Goal: Information Seeking & Learning: Check status

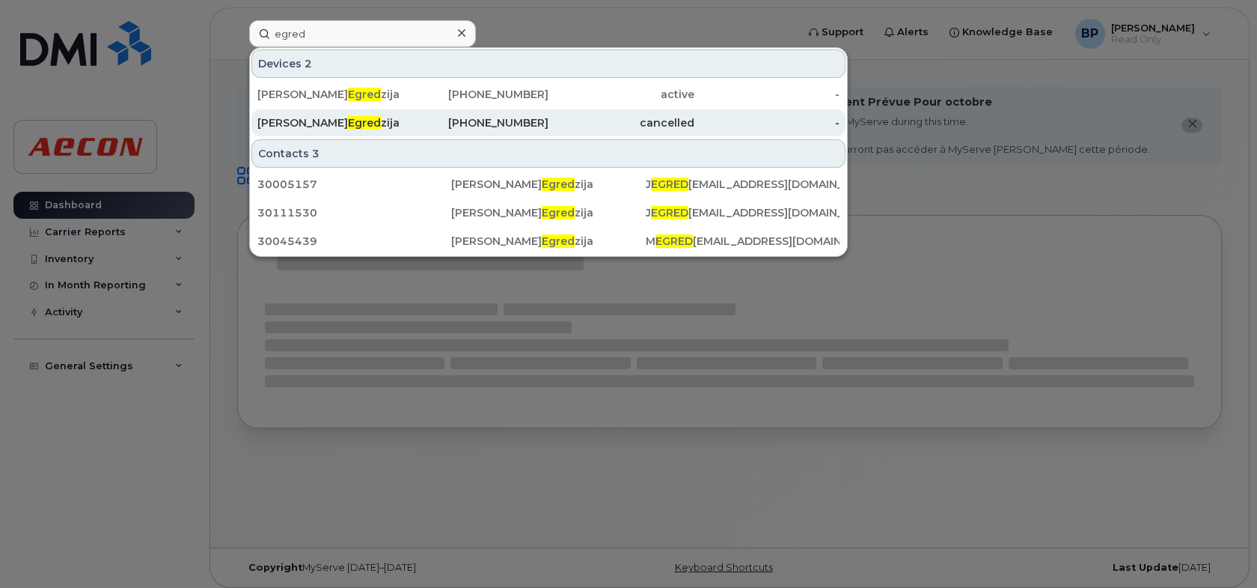
type input "egred"
click at [363, 118] on div "Joe Egred zija" at bounding box center [330, 122] width 146 height 15
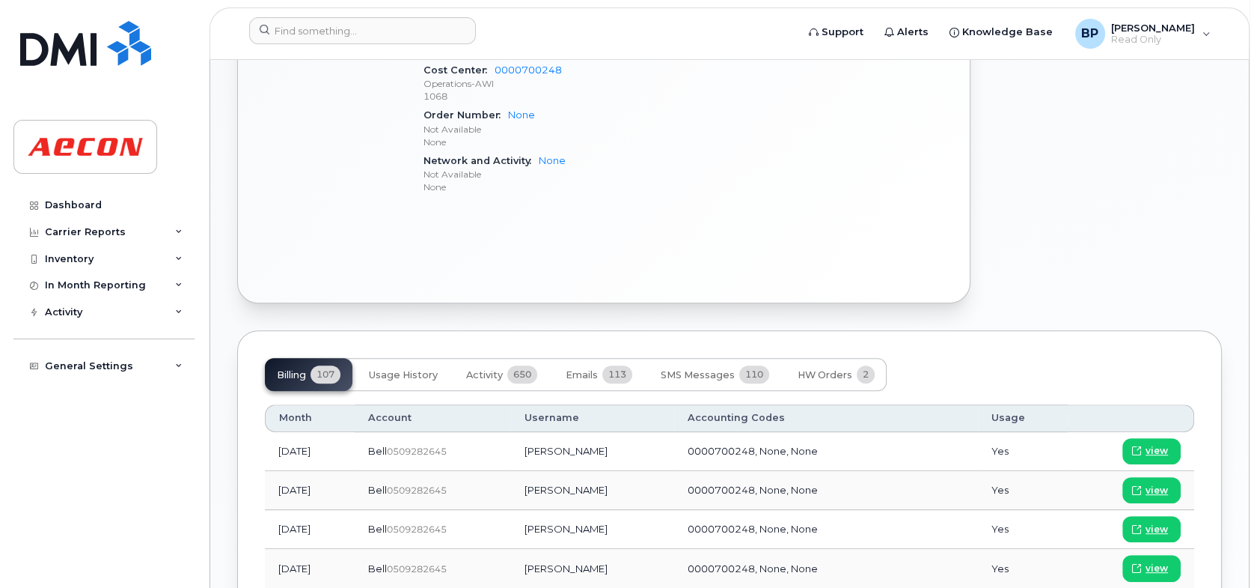
scroll to position [879, 0]
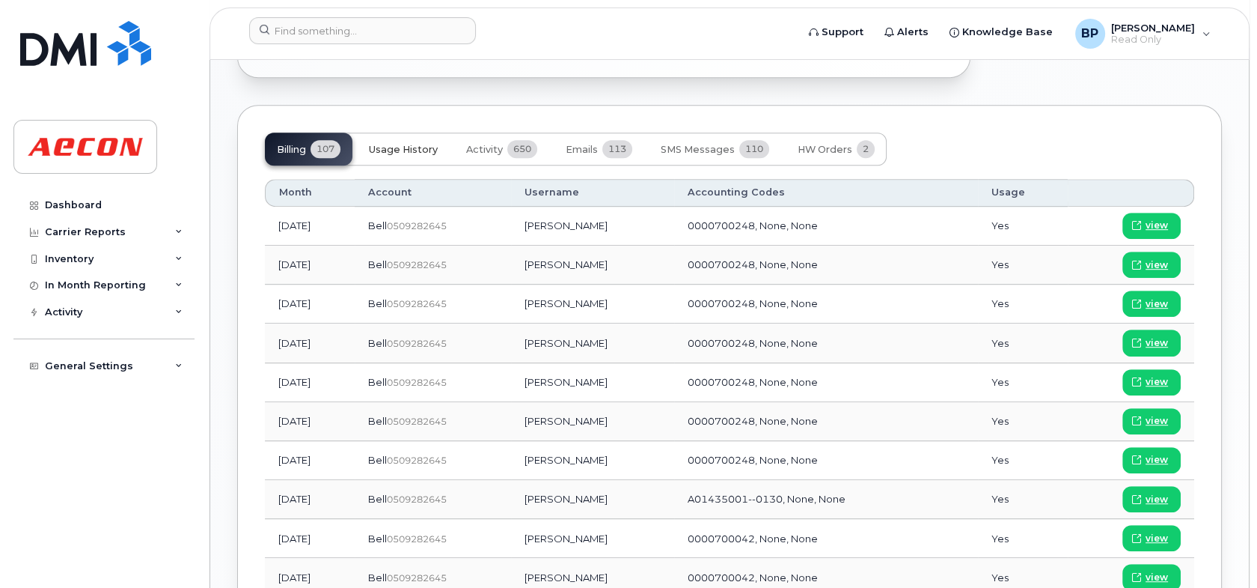
click at [427, 145] on span "Usage History" at bounding box center [403, 150] width 69 height 12
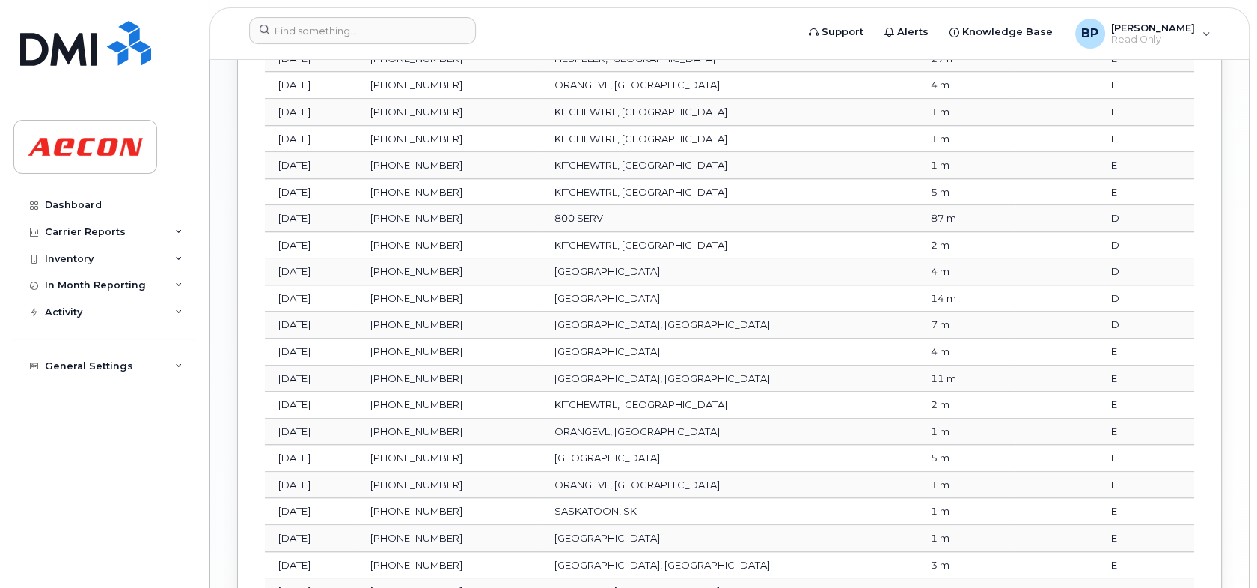
scroll to position [1897, 0]
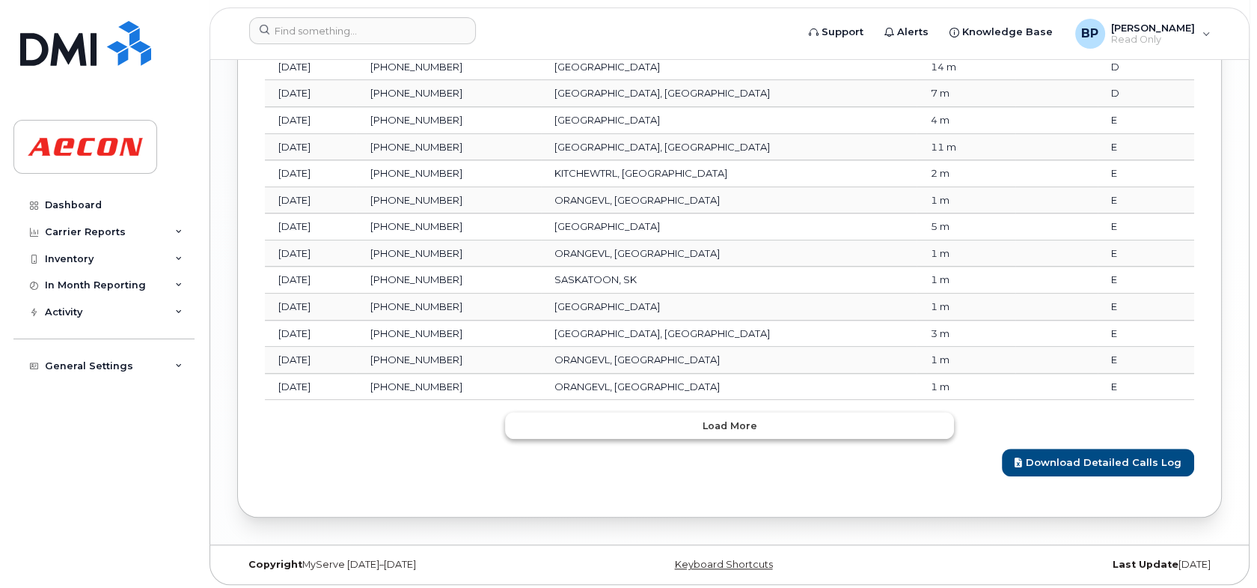
click at [805, 423] on button "Load more" at bounding box center [729, 425] width 449 height 27
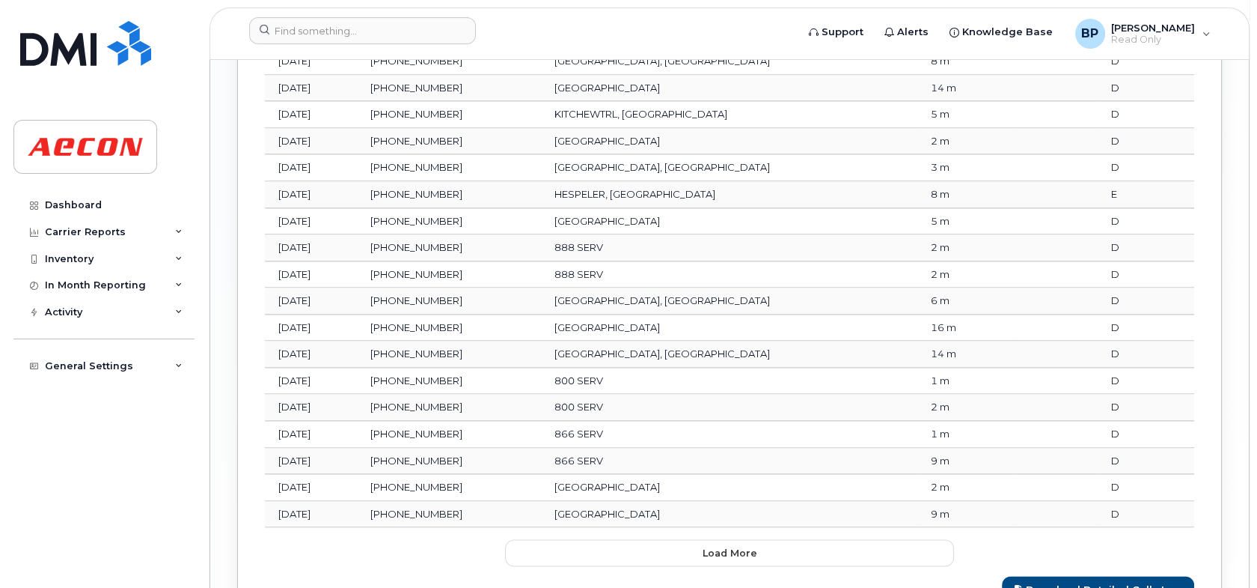
scroll to position [2560, 0]
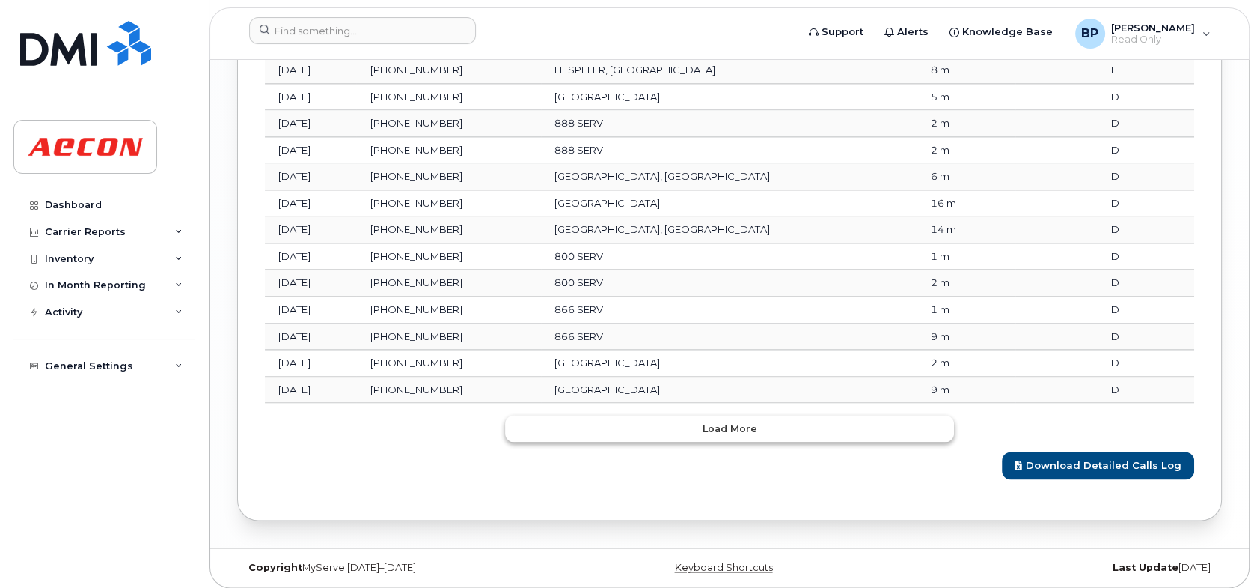
click at [748, 421] on span "Load more" at bounding box center [730, 428] width 55 height 14
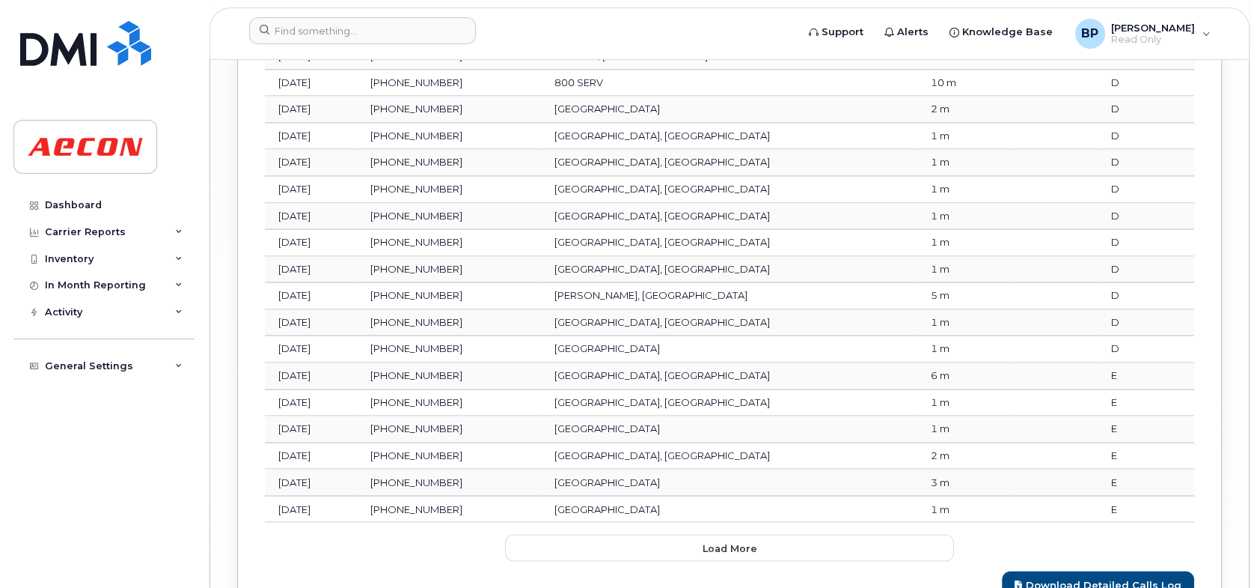
scroll to position [3222, 0]
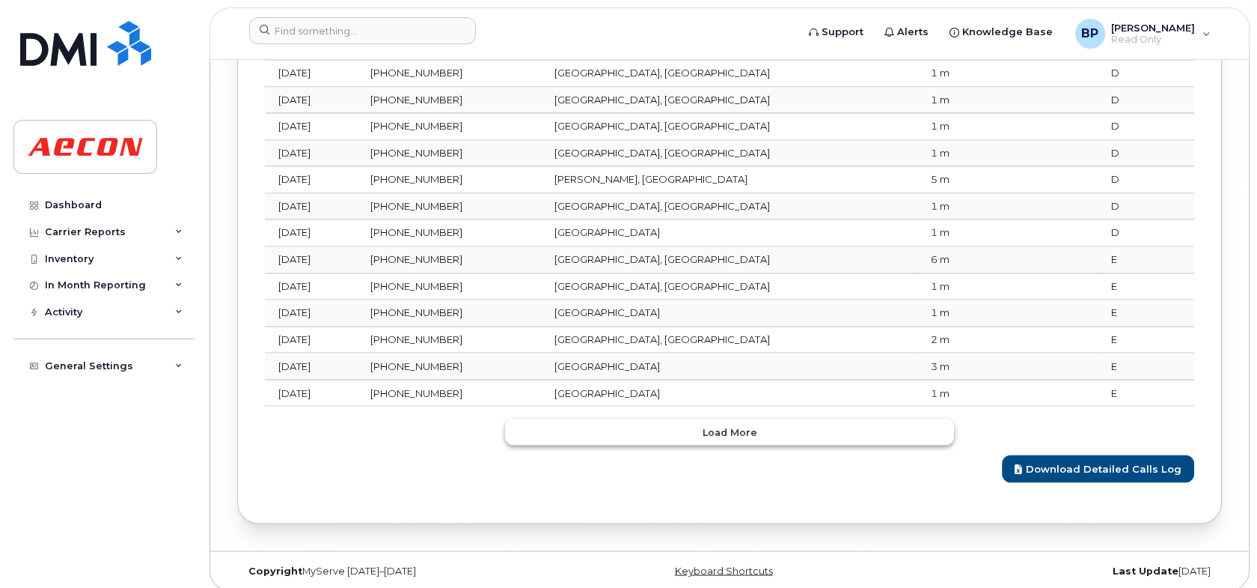
drag, startPoint x: 736, startPoint y: 420, endPoint x: 751, endPoint y: 387, distance: 36.2
click at [736, 424] on span "Load more" at bounding box center [730, 431] width 55 height 14
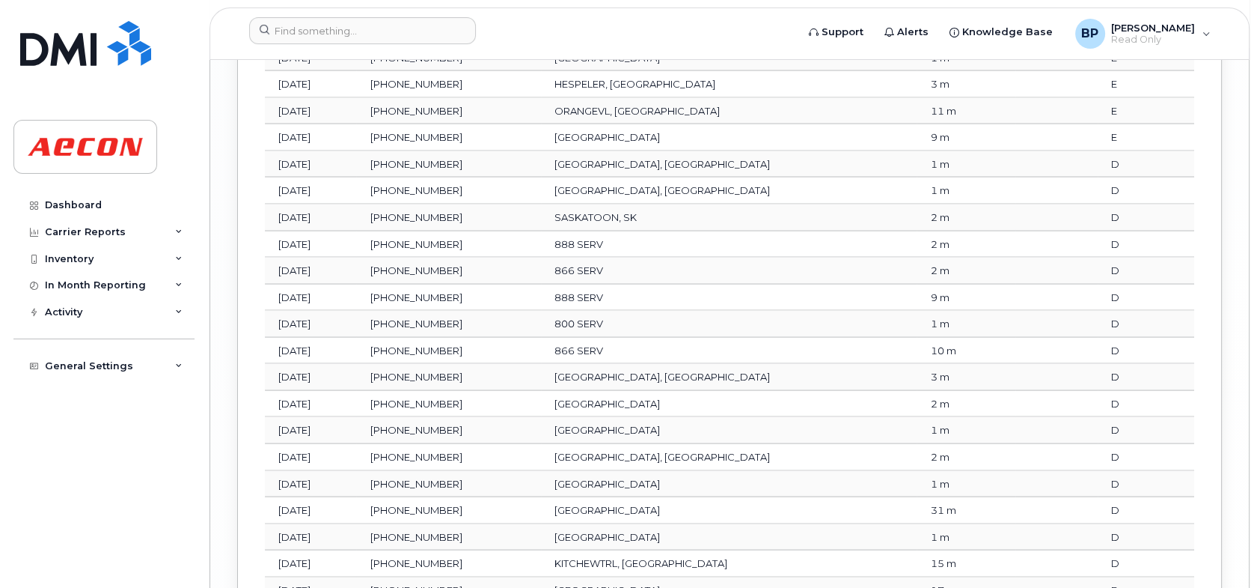
scroll to position [3885, 0]
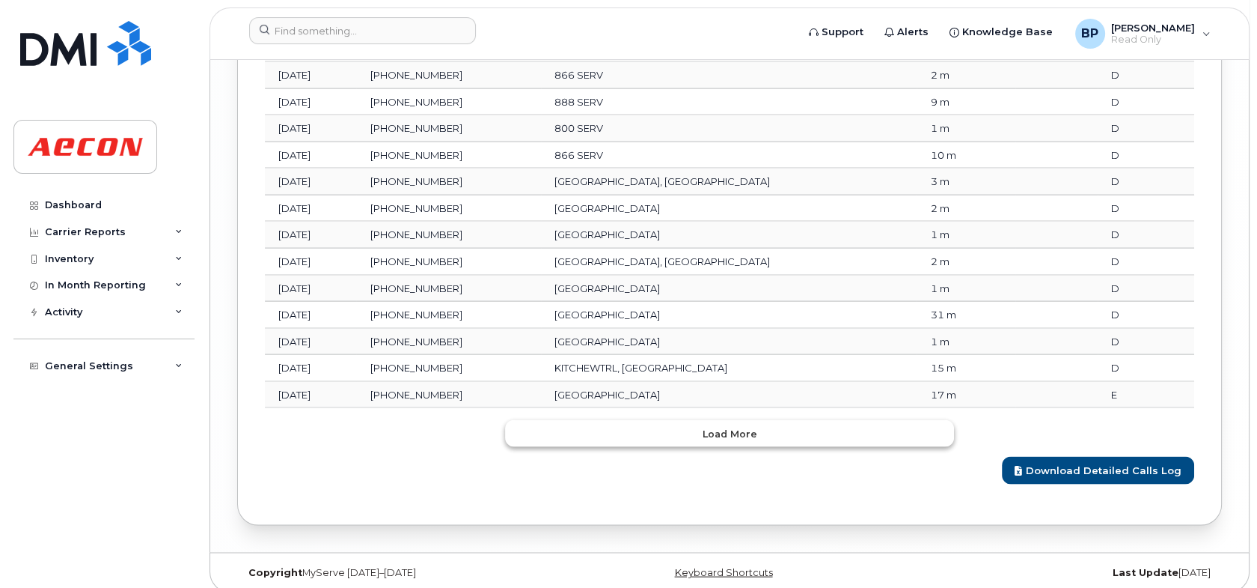
drag, startPoint x: 742, startPoint y: 420, endPoint x: 749, endPoint y: 323, distance: 97.5
click at [742, 427] on span "Load more" at bounding box center [730, 434] width 55 height 14
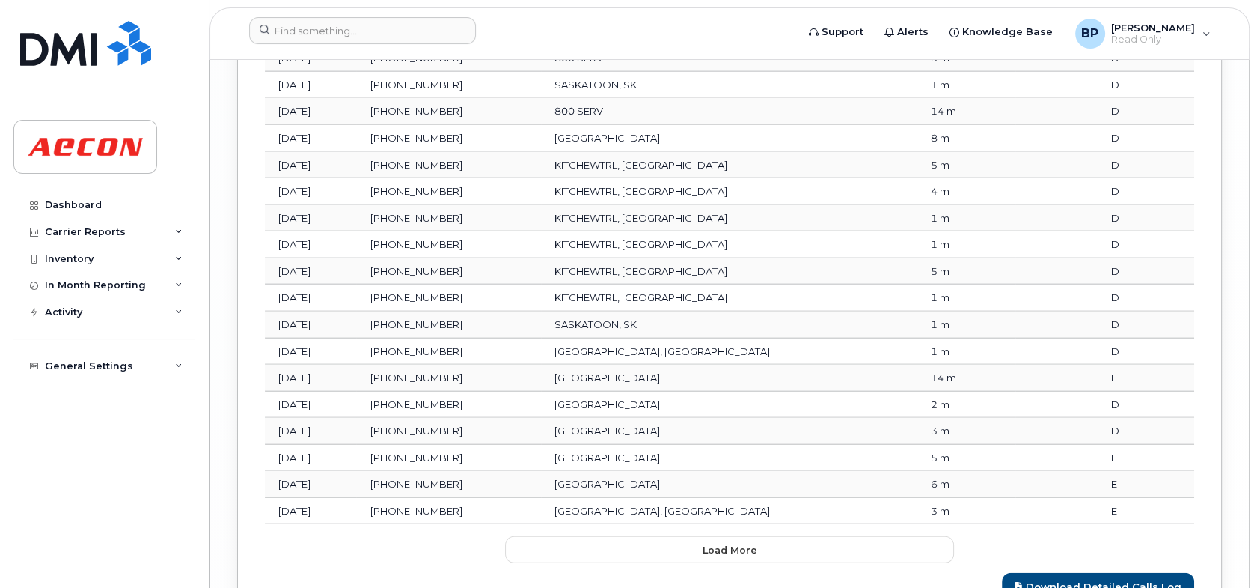
scroll to position [4548, 0]
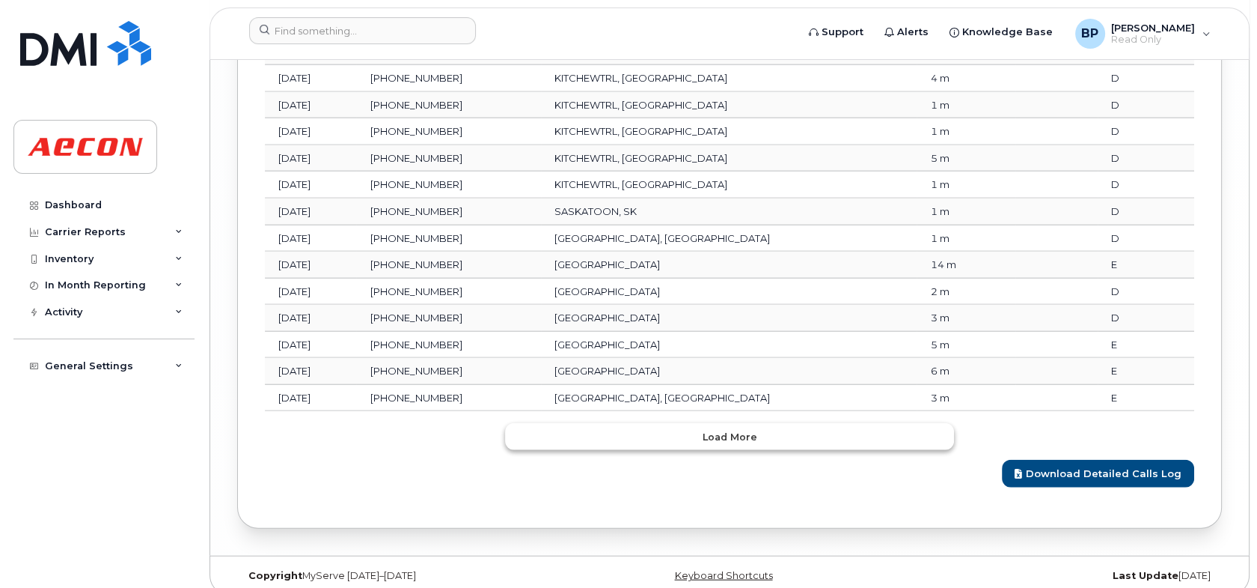
click at [732, 430] on span "Load more" at bounding box center [730, 437] width 55 height 14
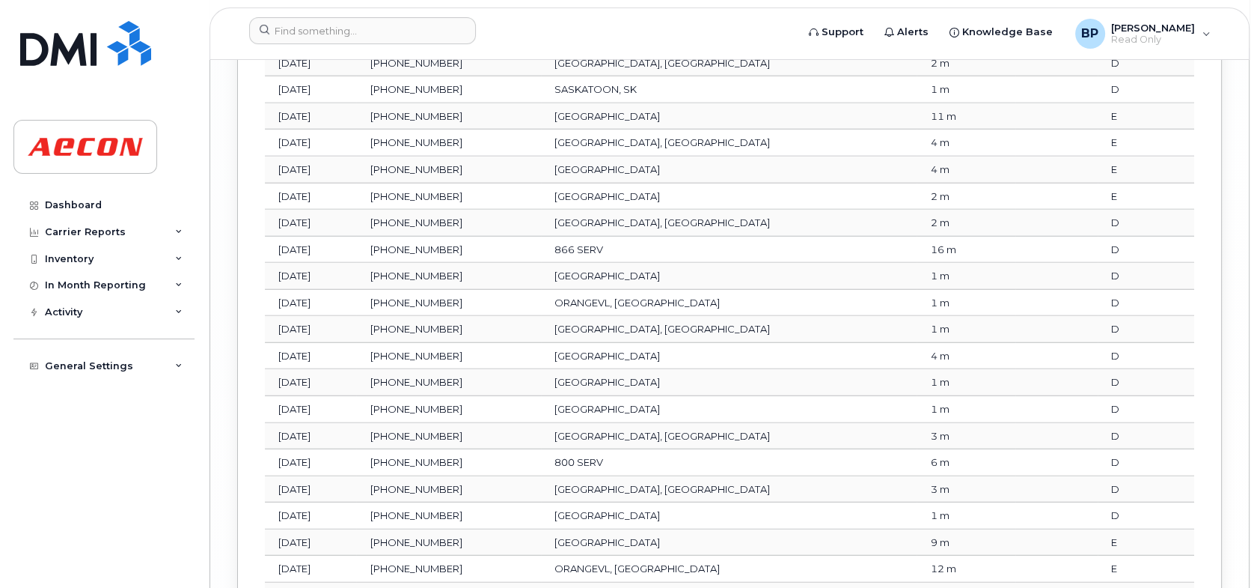
scroll to position [5211, 0]
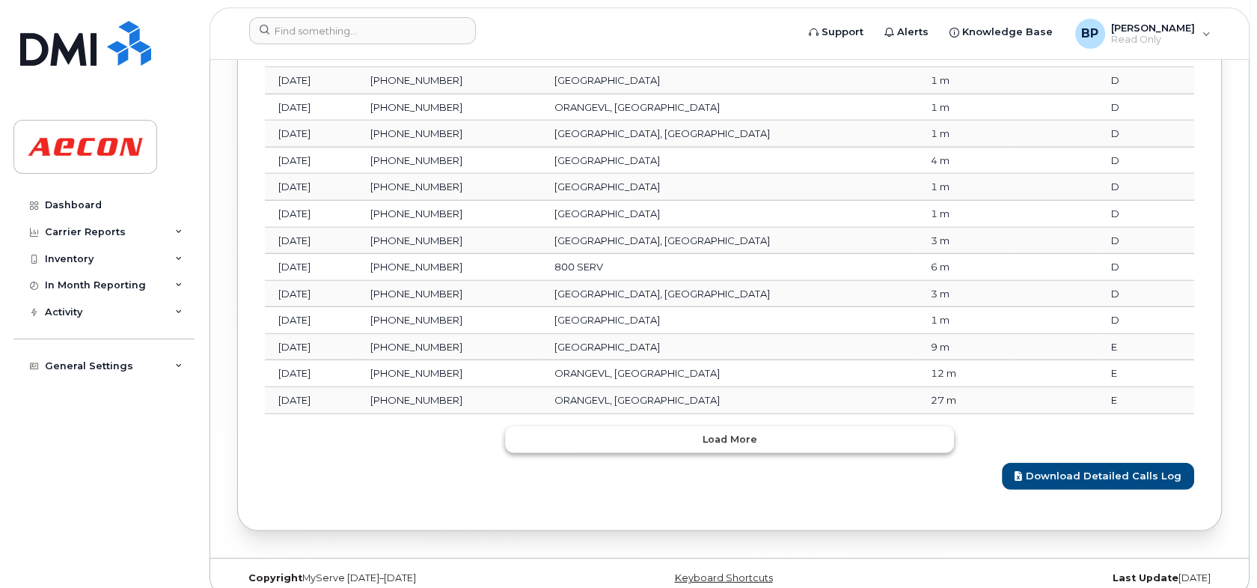
click at [731, 432] on span "Load more" at bounding box center [730, 439] width 55 height 14
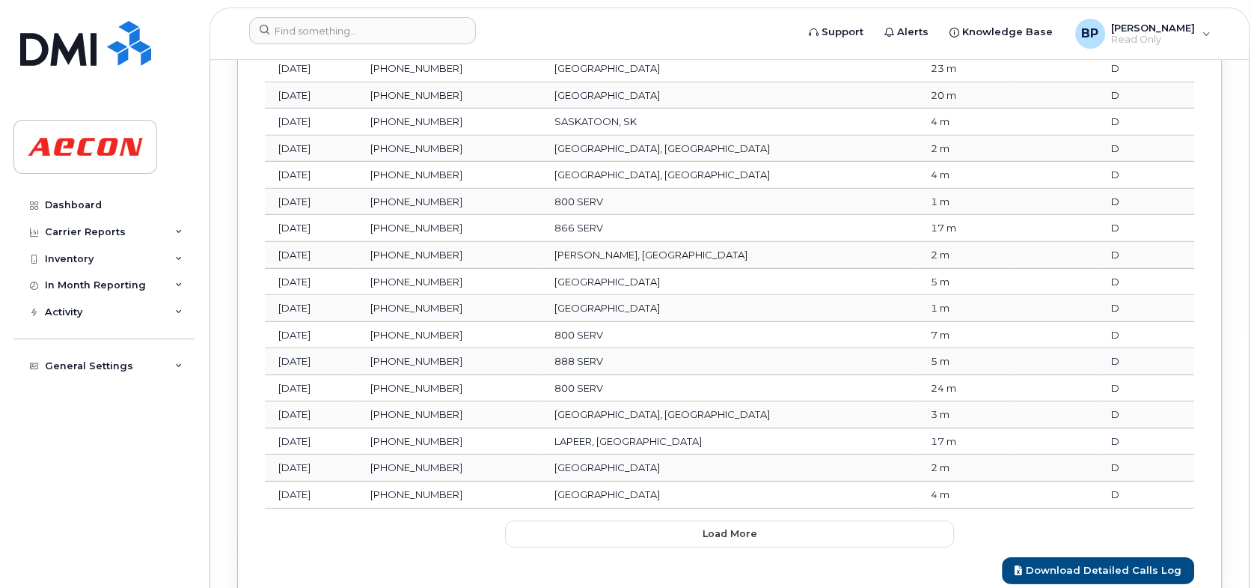
scroll to position [5873, 0]
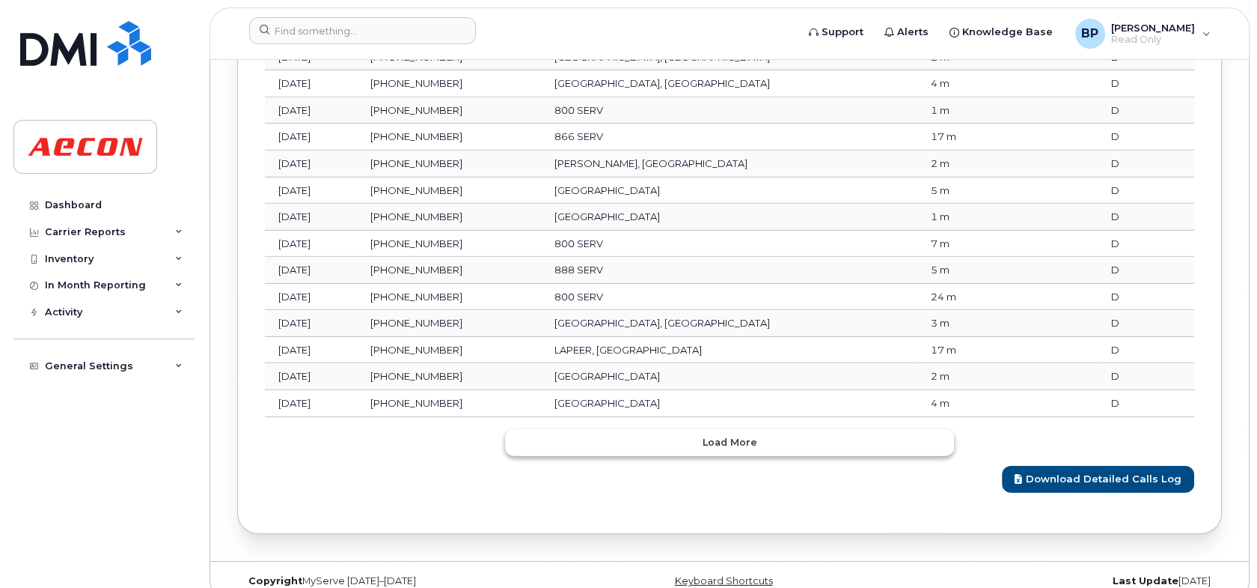
click at [720, 435] on span "Load more" at bounding box center [730, 442] width 55 height 14
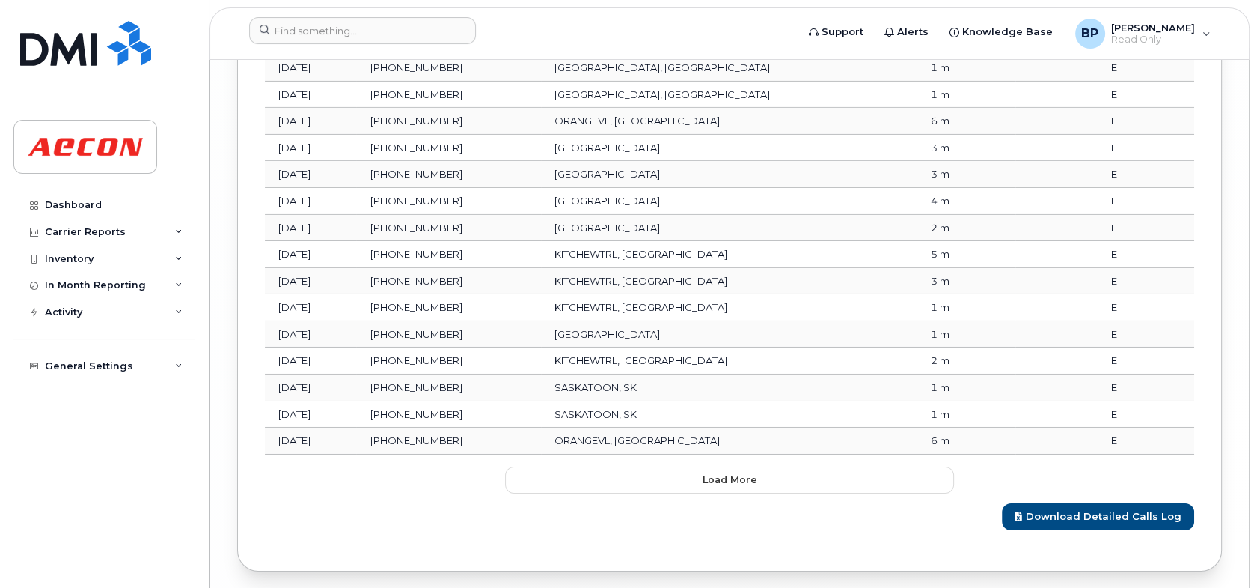
scroll to position [6536, 0]
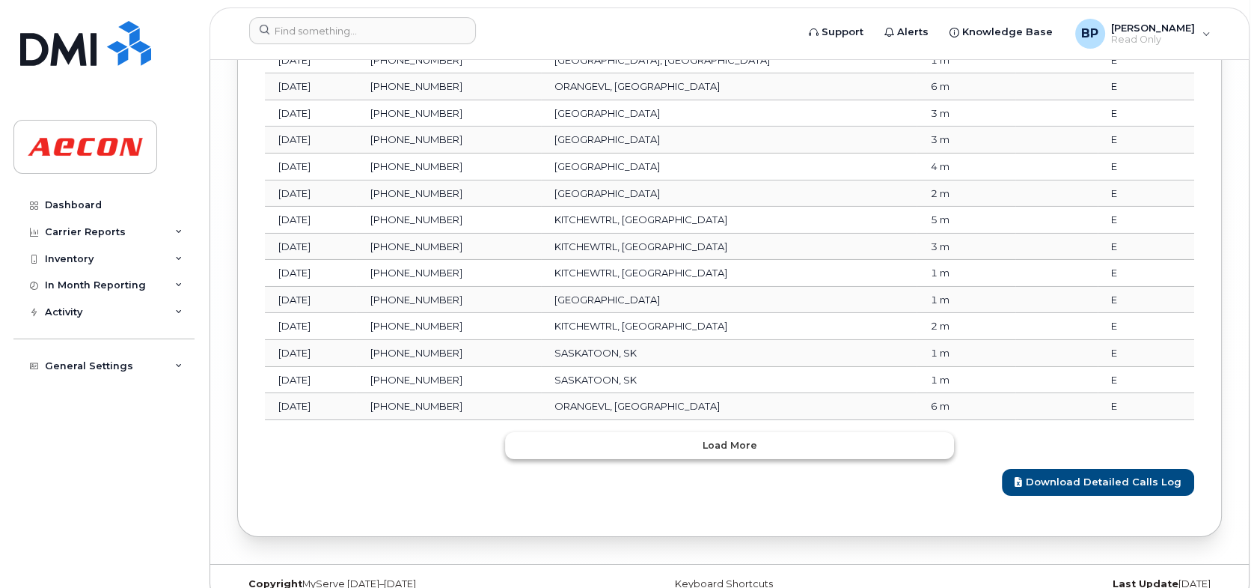
click at [738, 438] on span "Load more" at bounding box center [730, 445] width 55 height 14
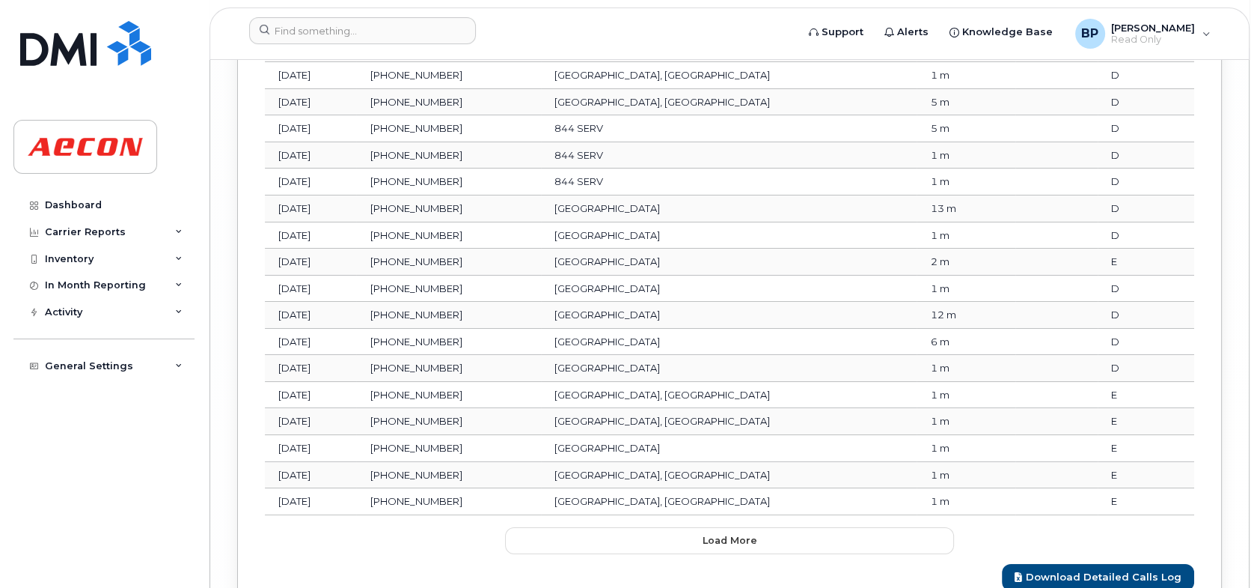
scroll to position [7199, 0]
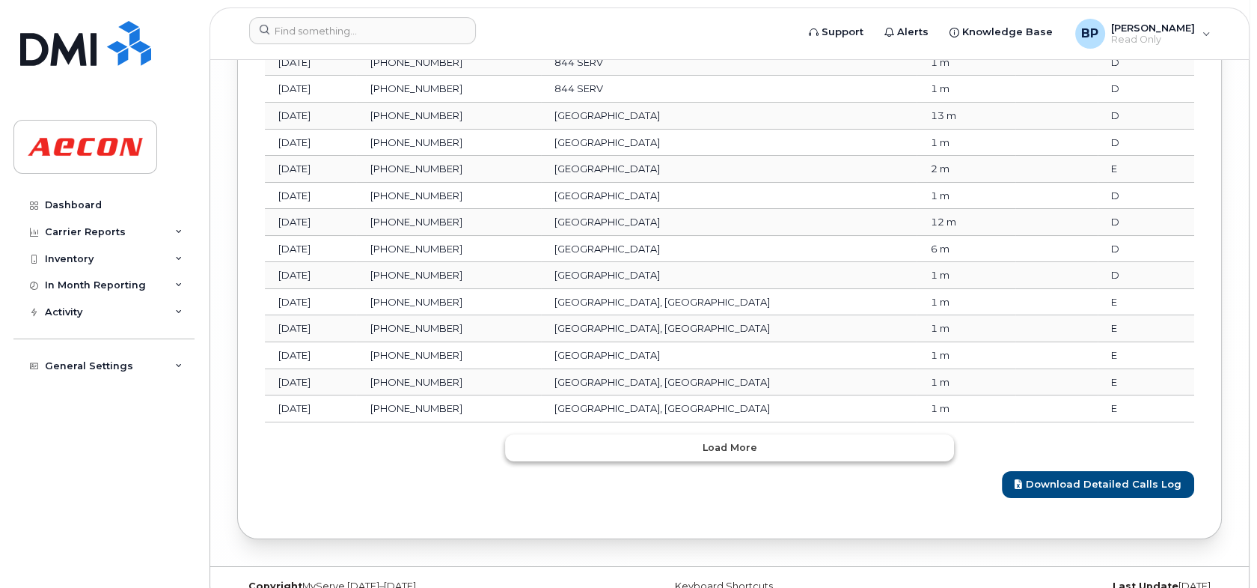
click at [724, 440] on span "Load more" at bounding box center [730, 447] width 55 height 14
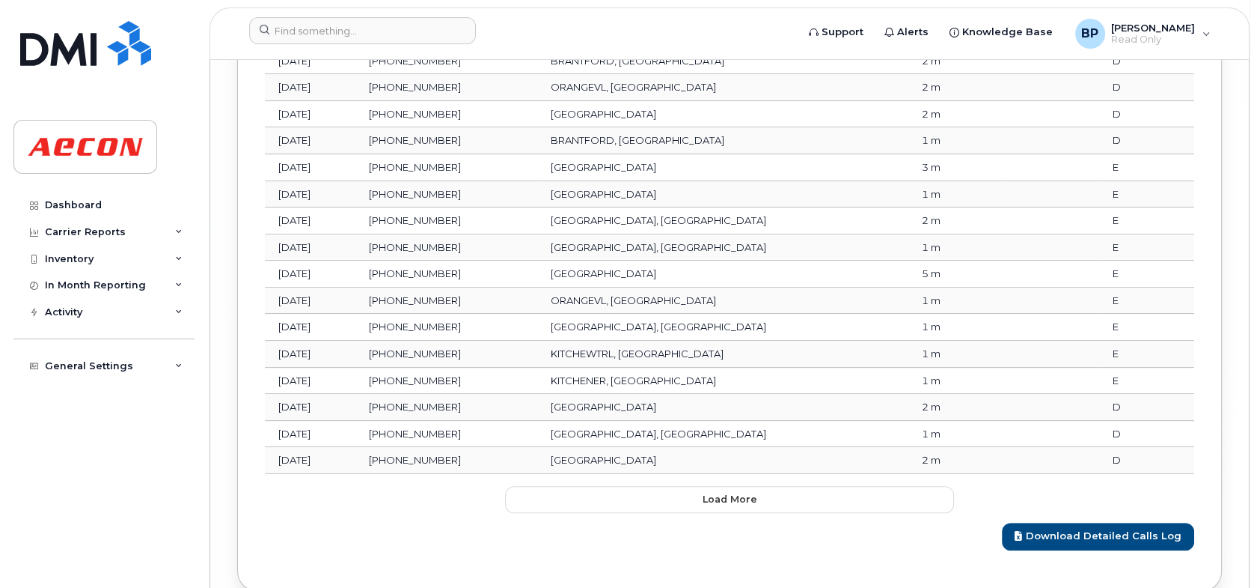
scroll to position [7861, 0]
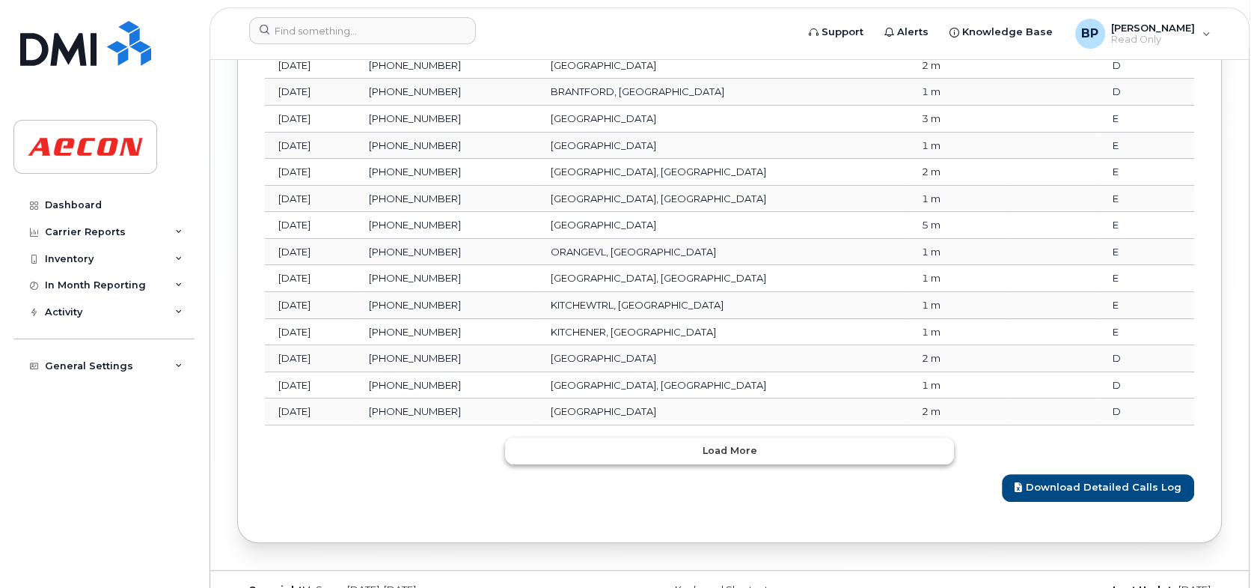
click at [714, 443] on span "Load more" at bounding box center [730, 450] width 55 height 14
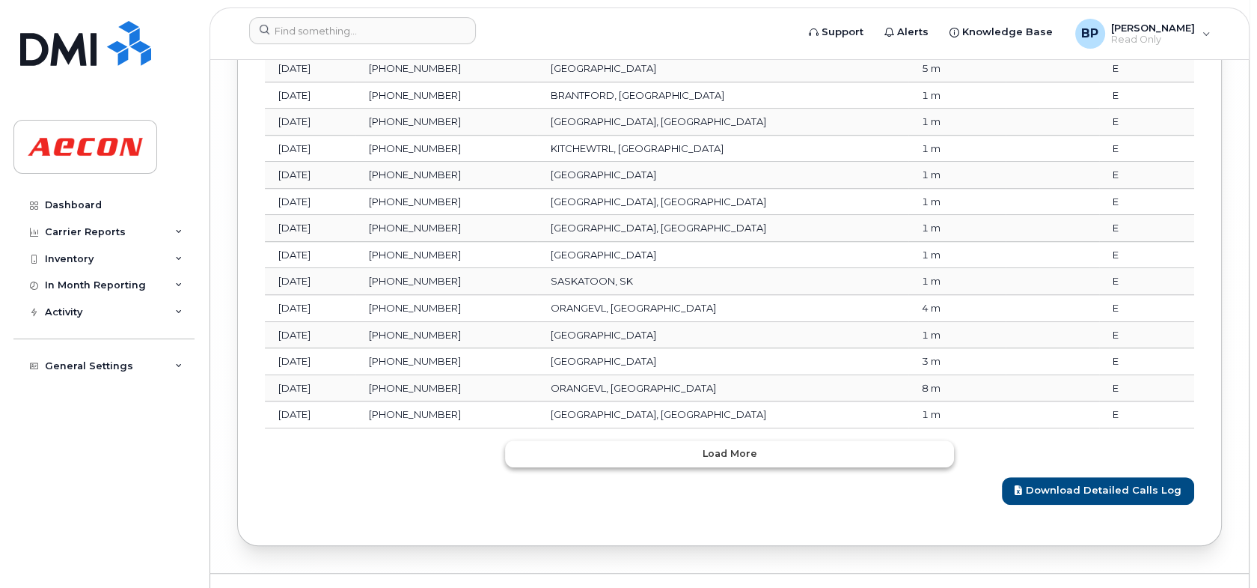
click at [716, 440] on button "Load more" at bounding box center [729, 453] width 449 height 27
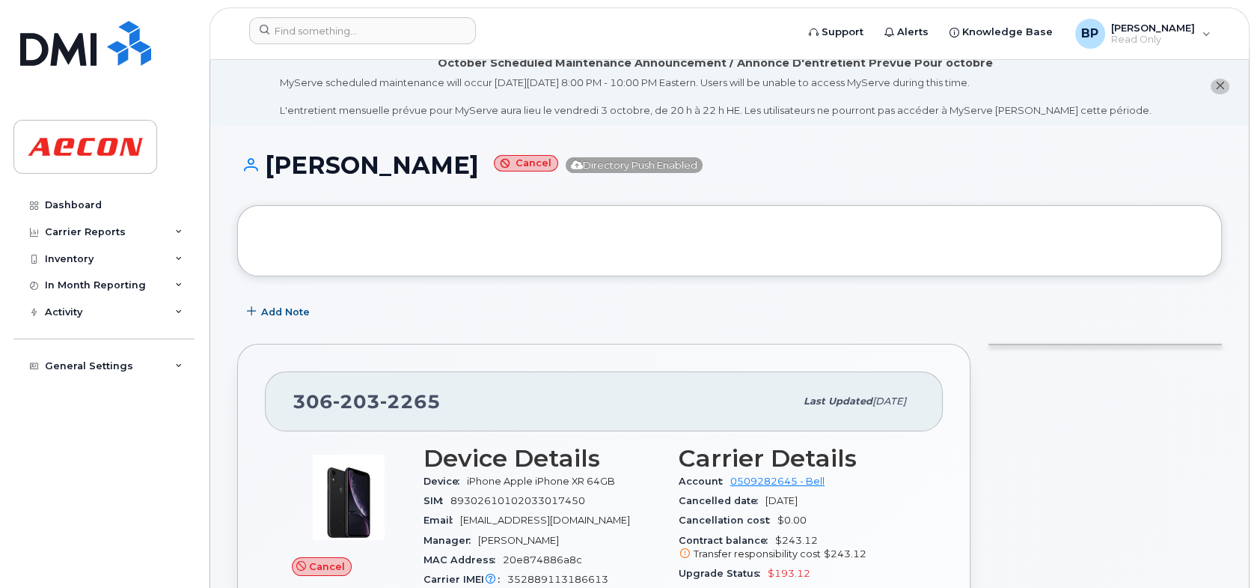
scroll to position [0, 0]
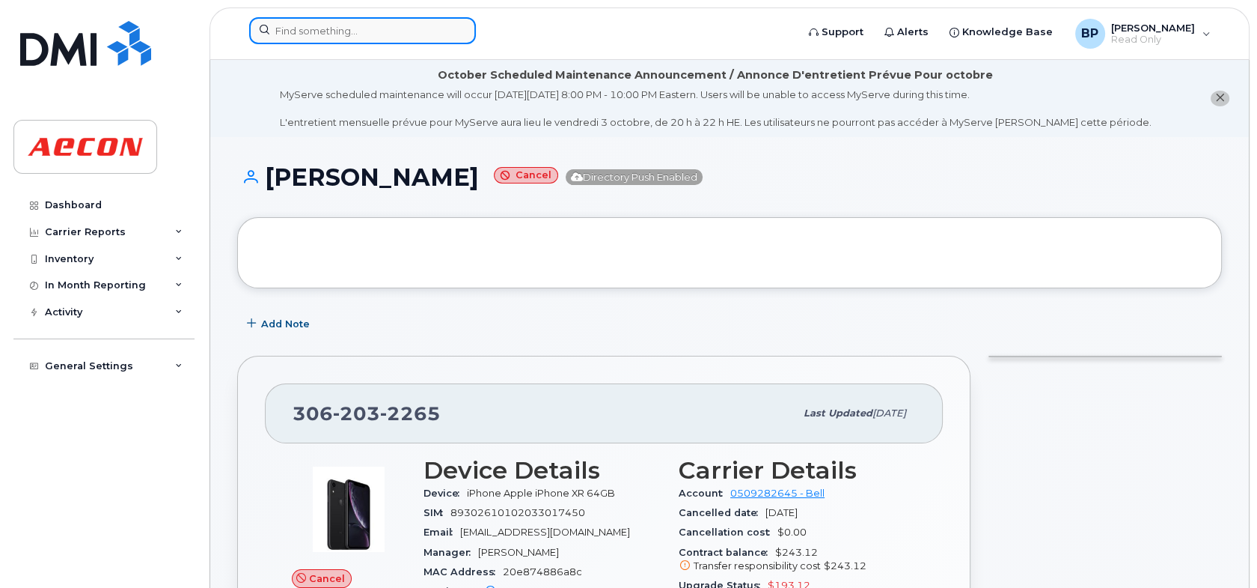
click at [339, 28] on input at bounding box center [362, 30] width 227 height 27
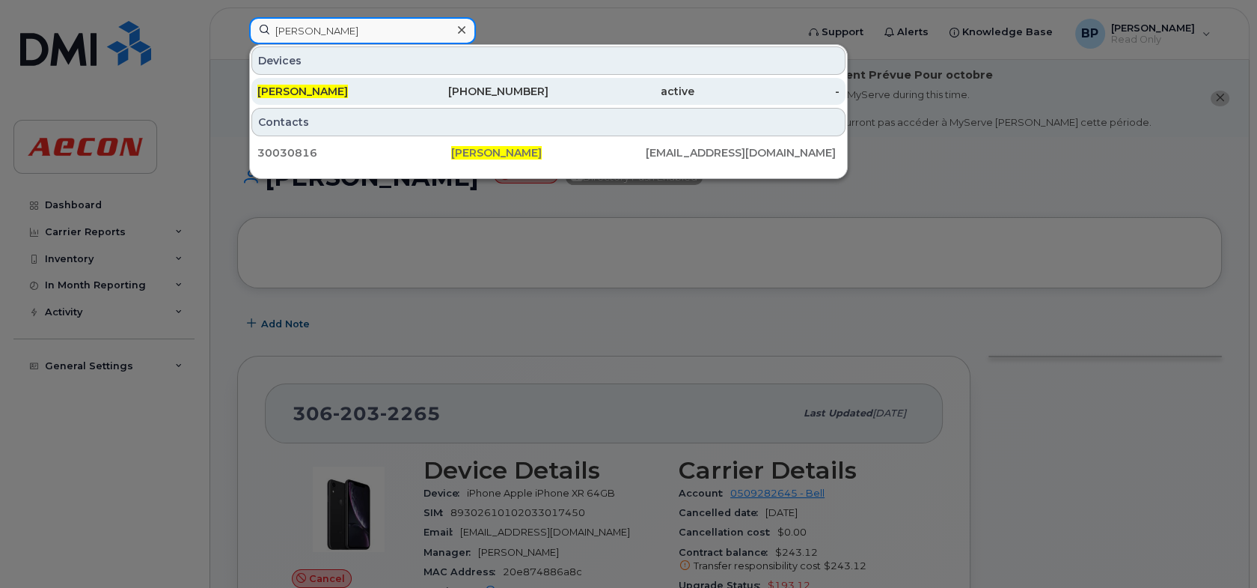
type input "brianne peters"
click at [393, 88] on div "[PERSON_NAME]" at bounding box center [330, 91] width 146 height 15
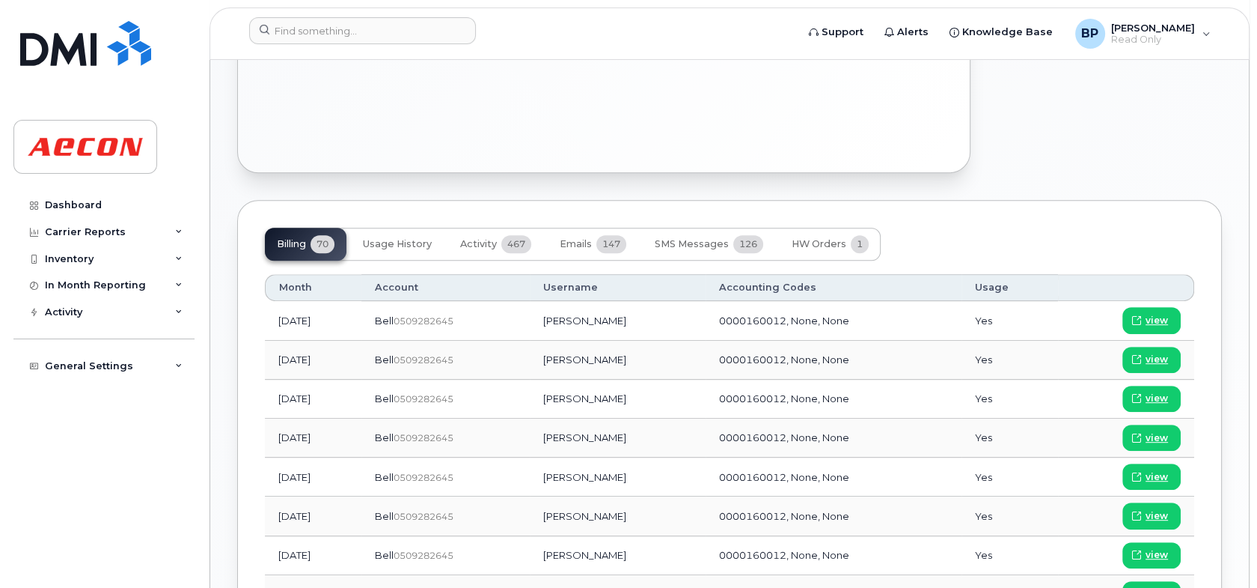
scroll to position [973, 0]
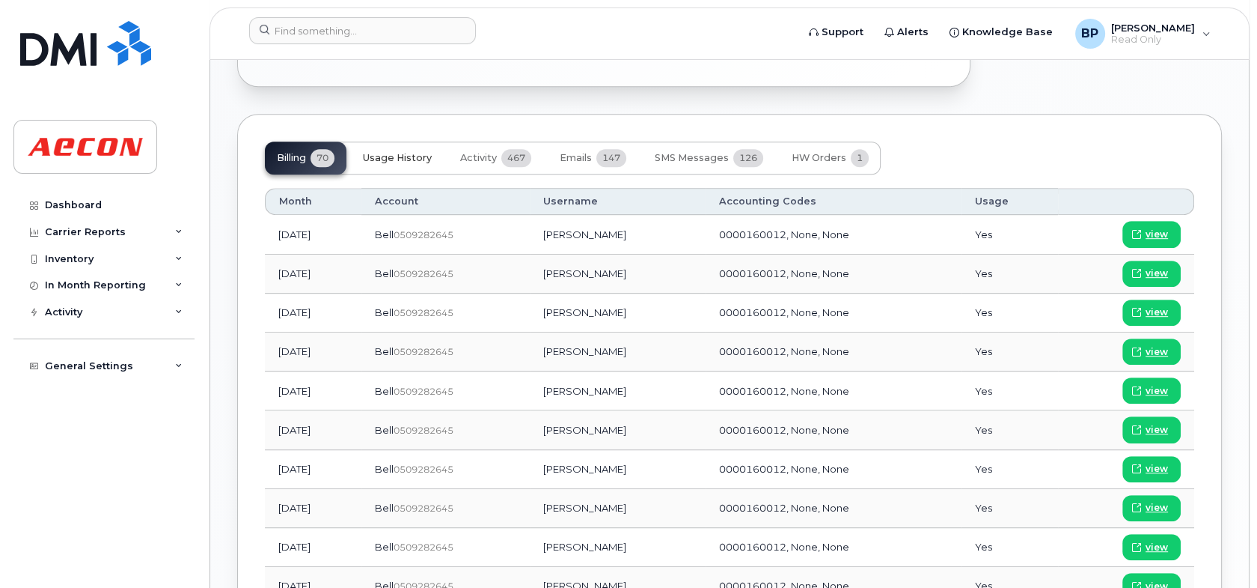
click at [417, 153] on span "Usage History" at bounding box center [397, 158] width 69 height 12
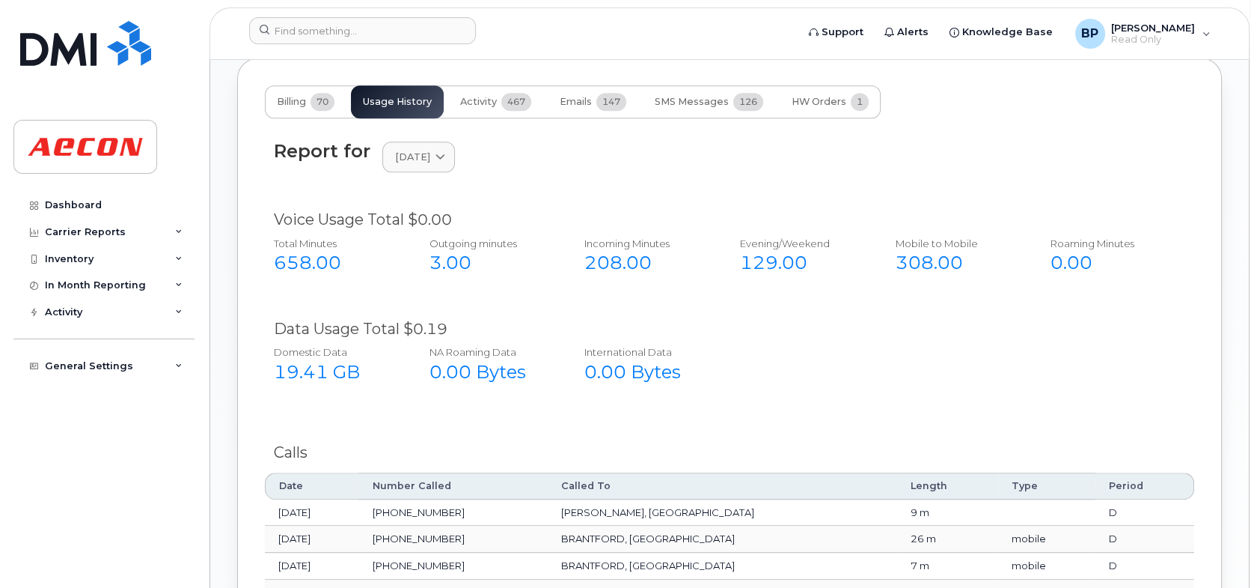
scroll to position [992, 0]
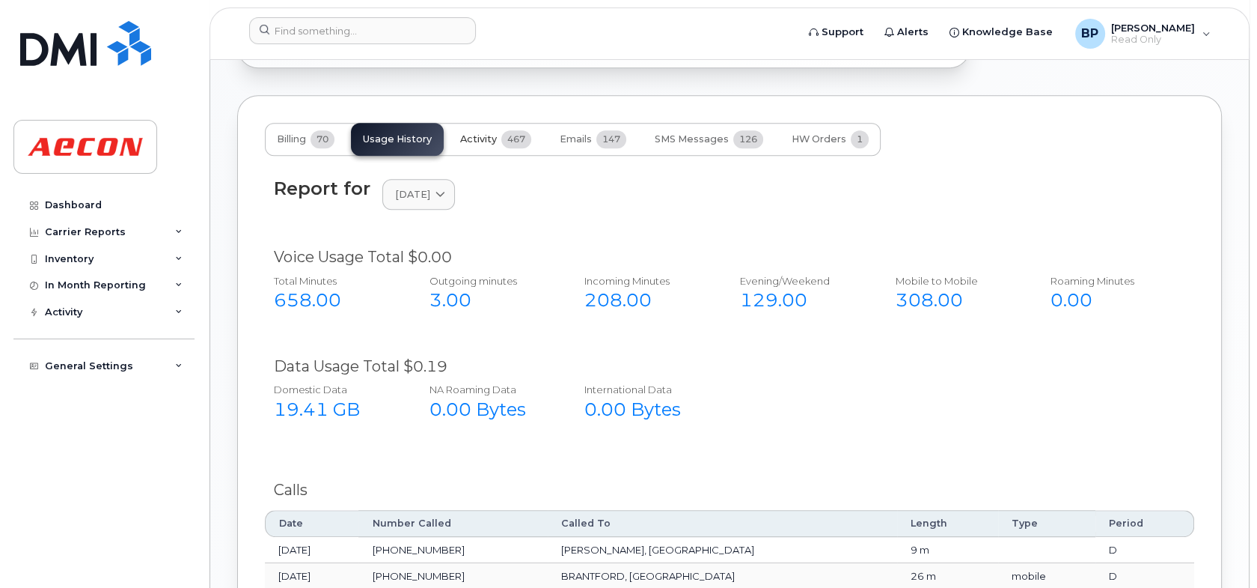
click at [498, 135] on button "Activity 467" at bounding box center [495, 139] width 95 height 33
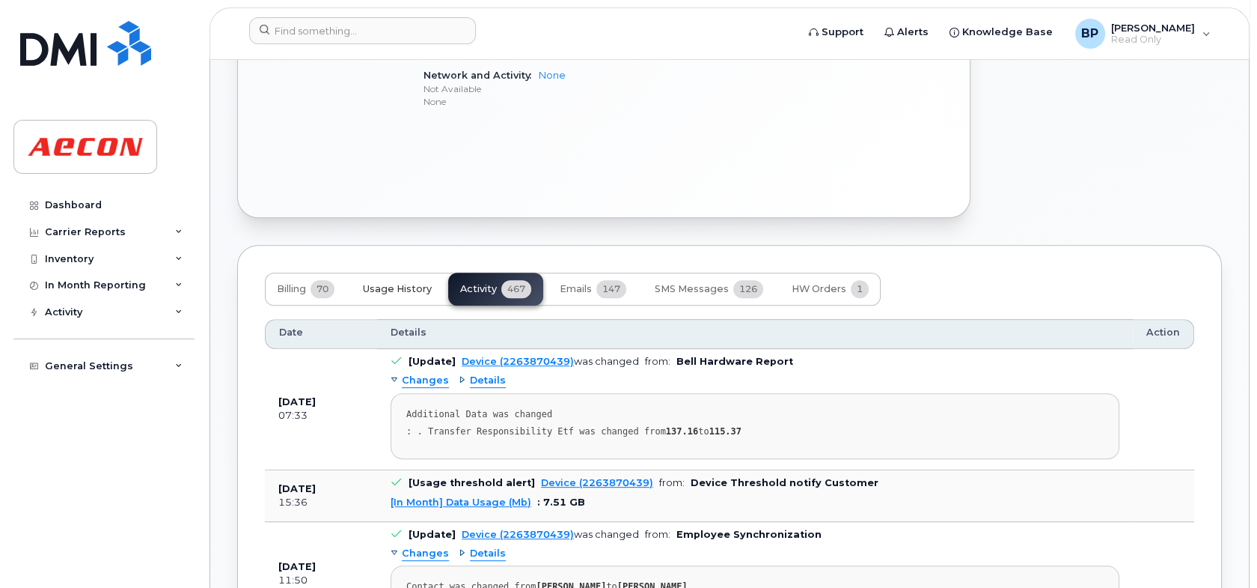
click at [397, 283] on span "Usage History" at bounding box center [397, 289] width 69 height 12
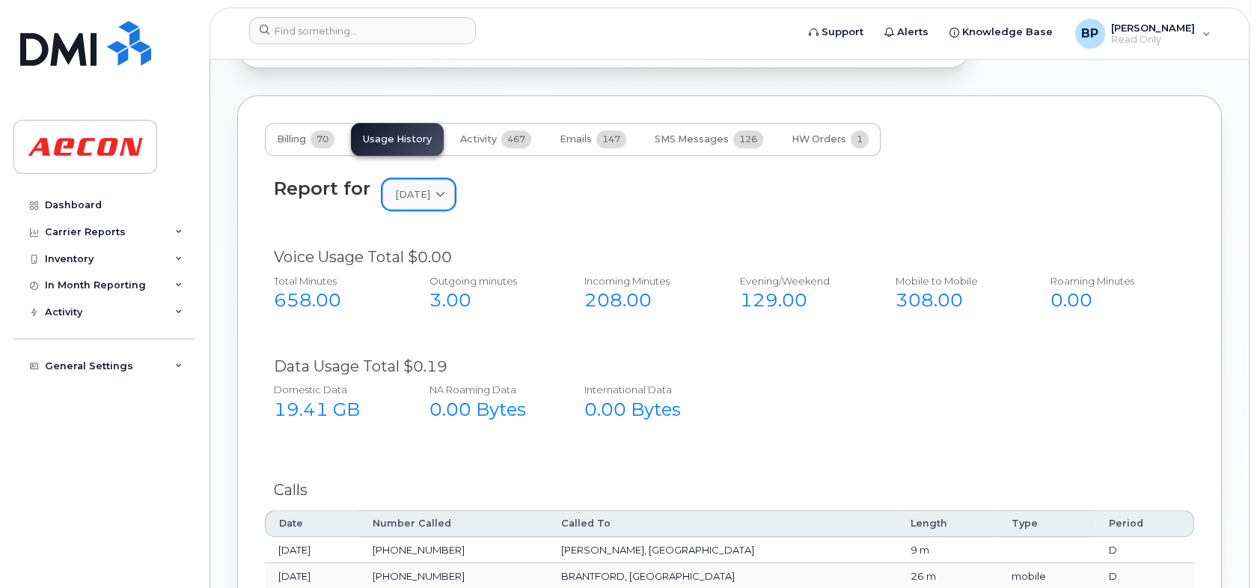
click at [442, 195] on div "[DATE]" at bounding box center [418, 194] width 47 height 14
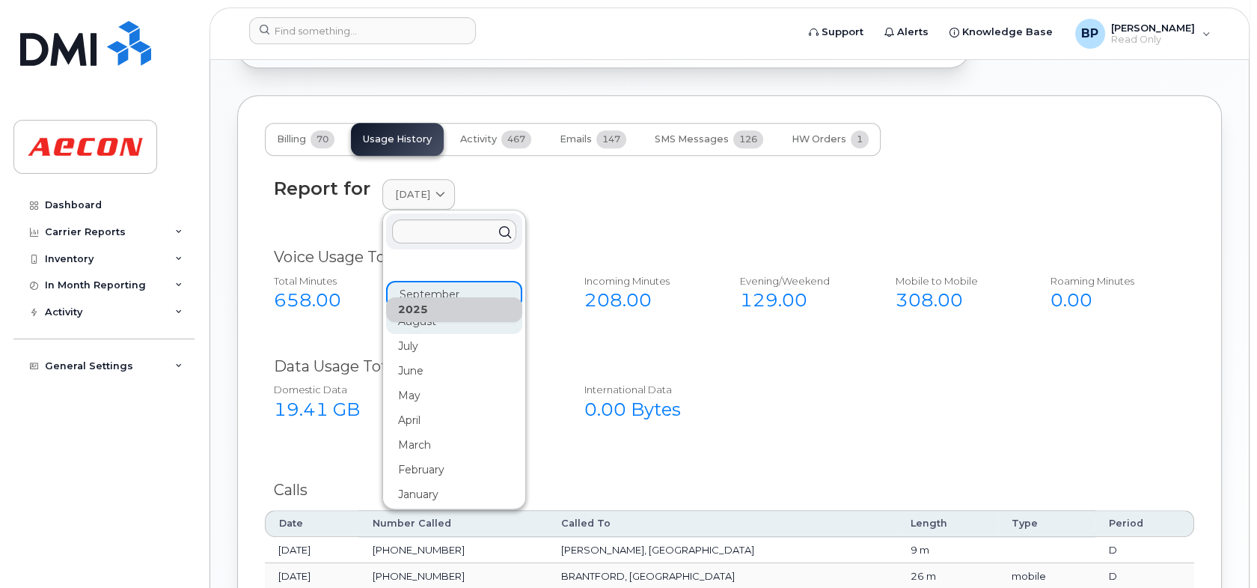
click at [418, 324] on div "August" at bounding box center [454, 321] width 136 height 25
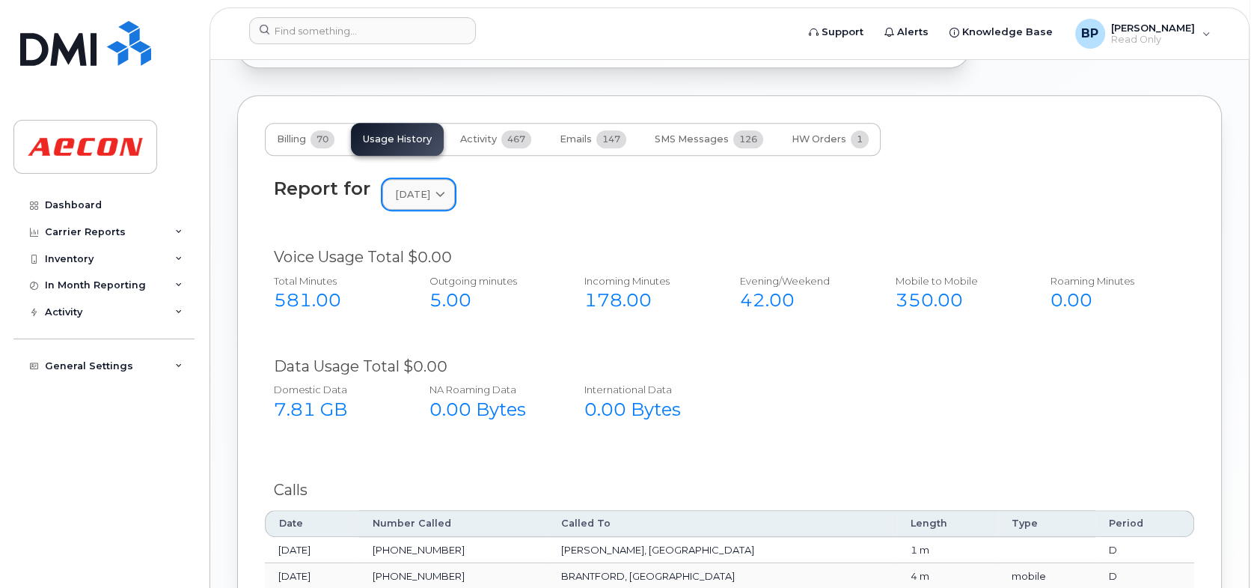
click at [455, 181] on link "August 2025" at bounding box center [418, 194] width 73 height 31
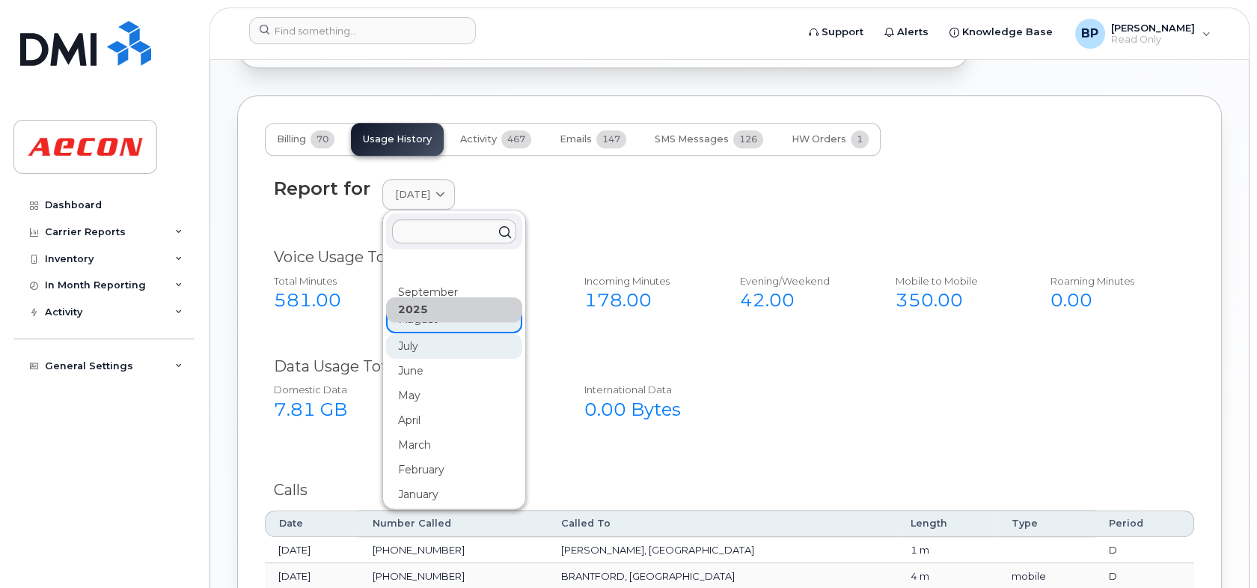
click at [413, 345] on div "July" at bounding box center [454, 346] width 136 height 25
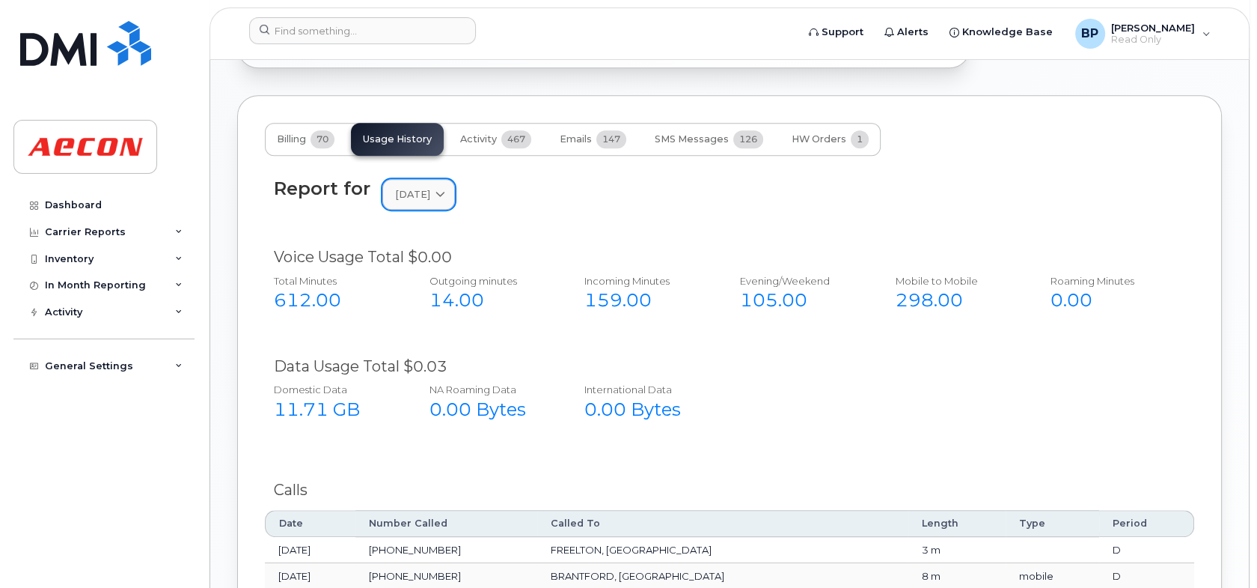
click at [454, 200] on link "July 2025" at bounding box center [418, 194] width 73 height 31
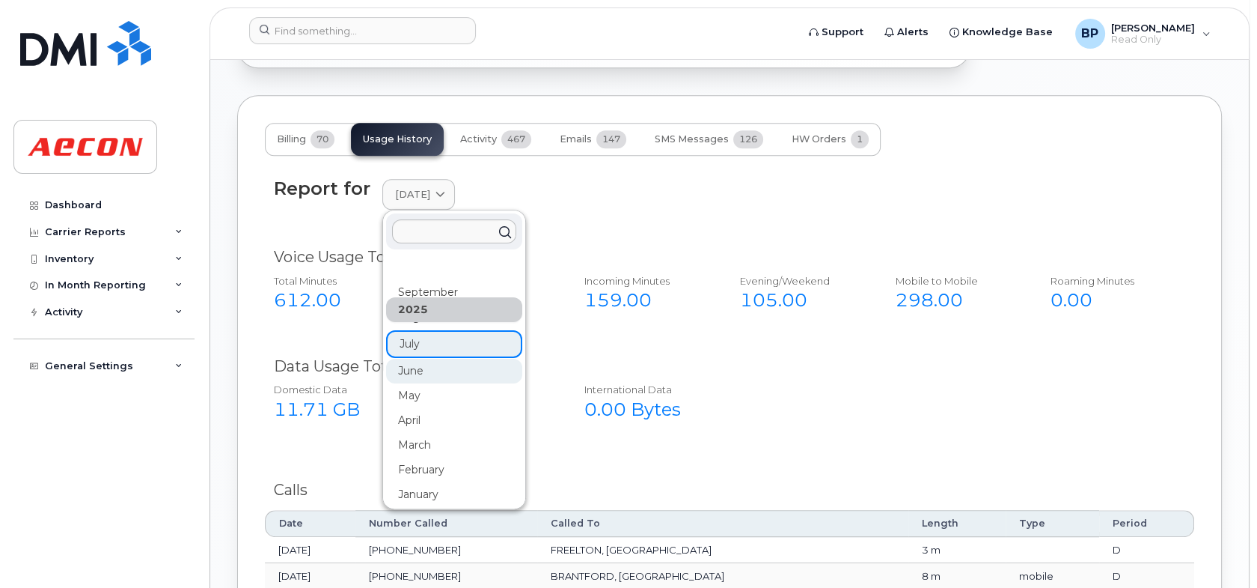
click at [424, 373] on div "June" at bounding box center [454, 371] width 136 height 25
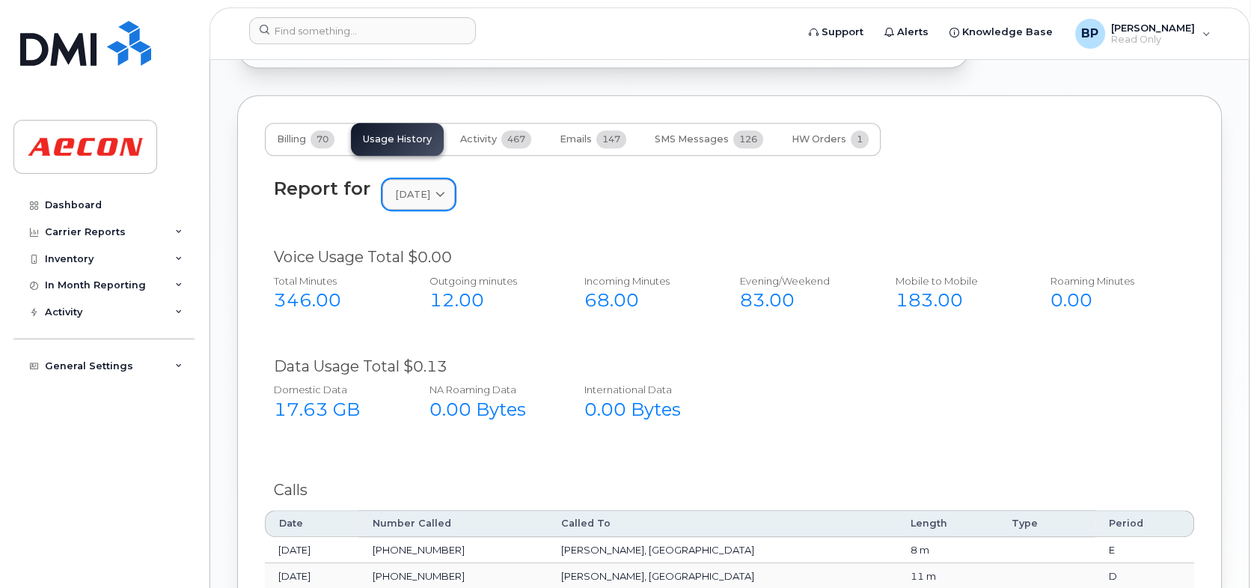
click at [448, 187] on span at bounding box center [440, 194] width 14 height 14
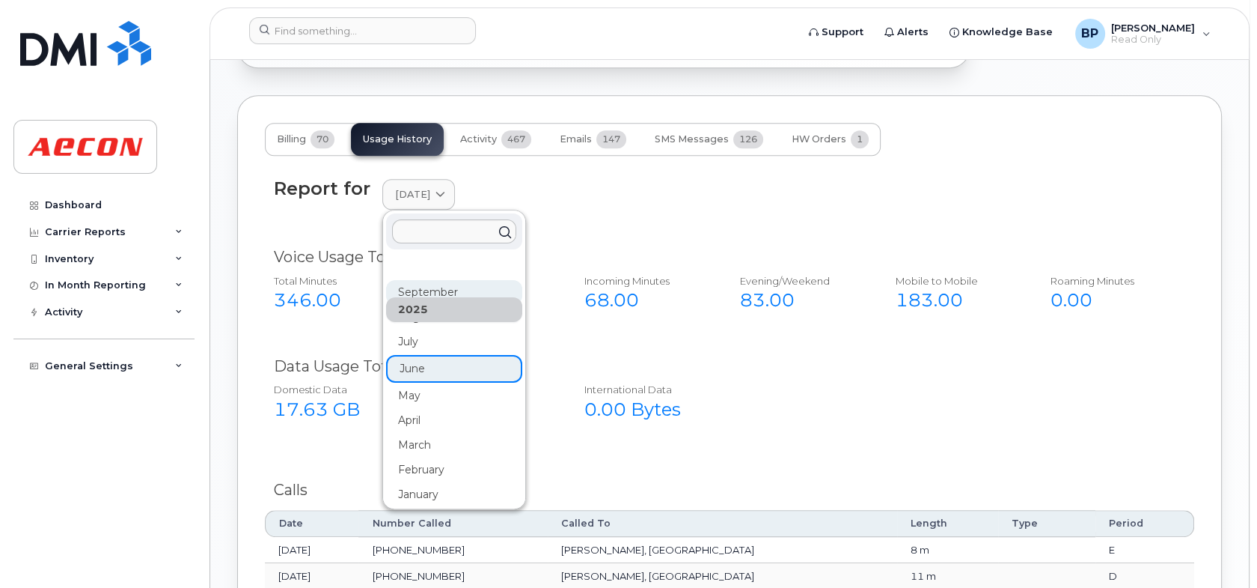
click at [438, 287] on div "September" at bounding box center [454, 292] width 136 height 25
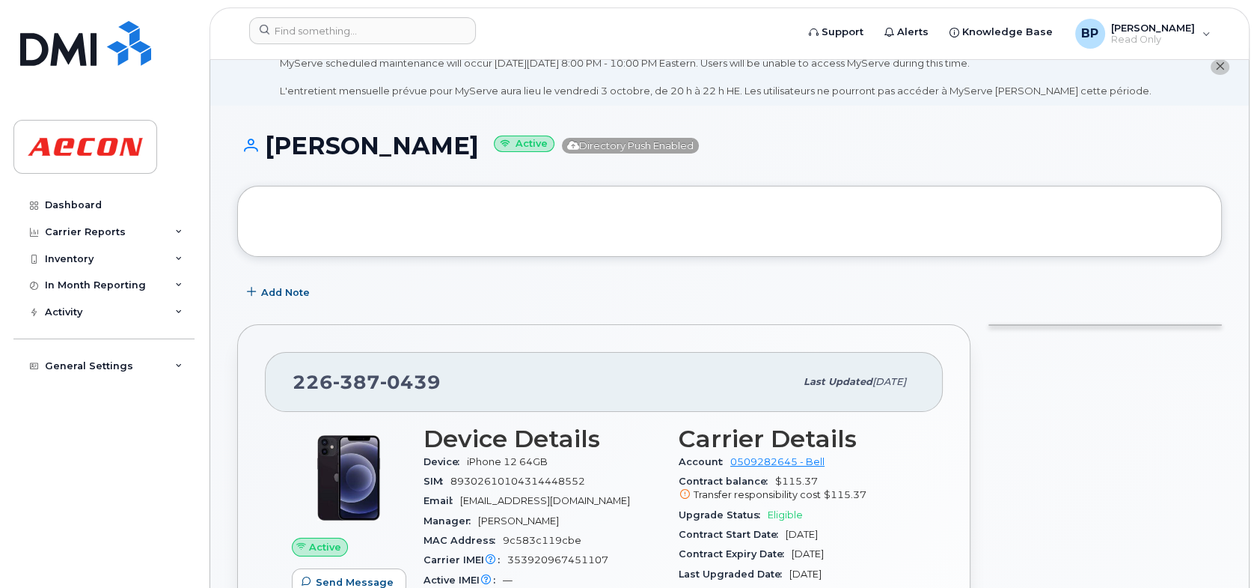
scroll to position [0, 0]
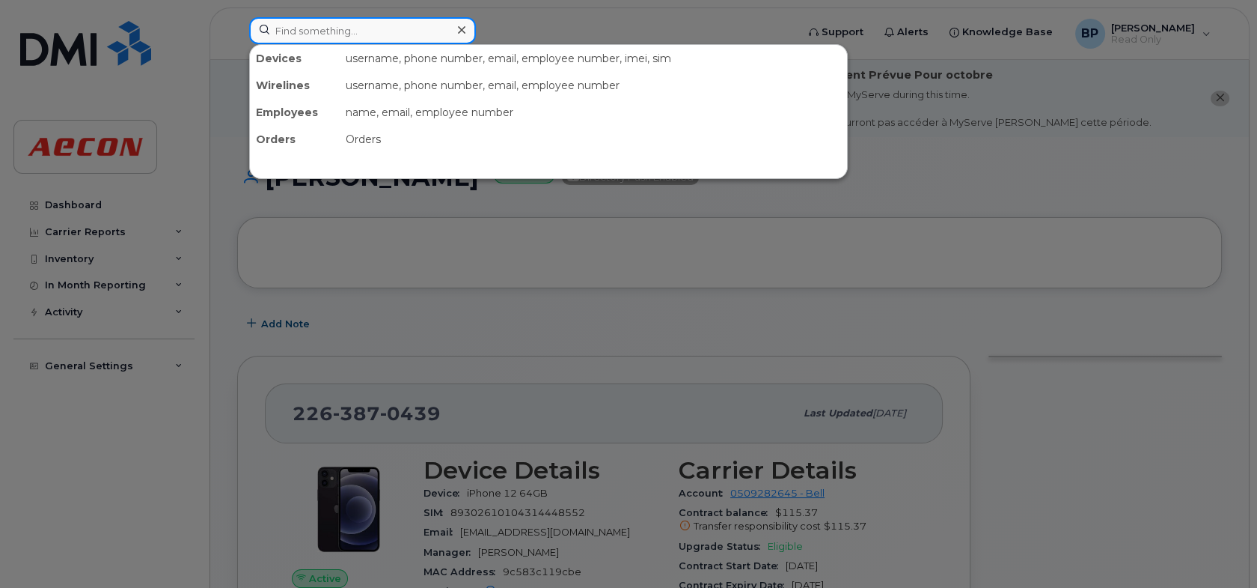
click at [416, 37] on input at bounding box center [362, 30] width 227 height 27
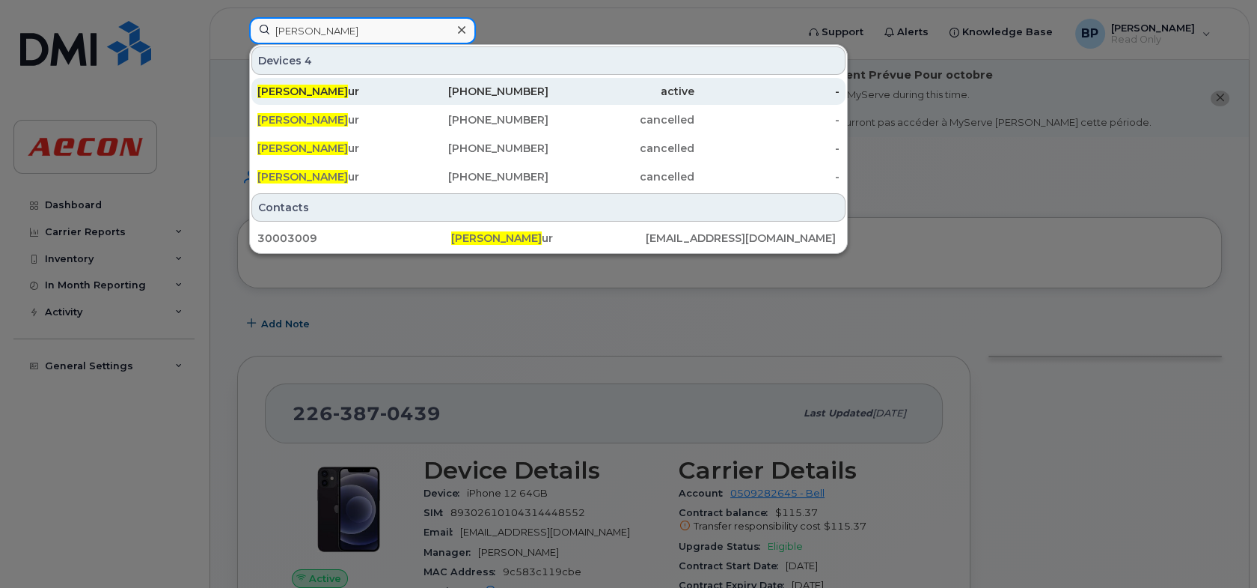
type input "marcin maz"
click at [379, 84] on div "Marcin Maz ur" at bounding box center [330, 91] width 146 height 15
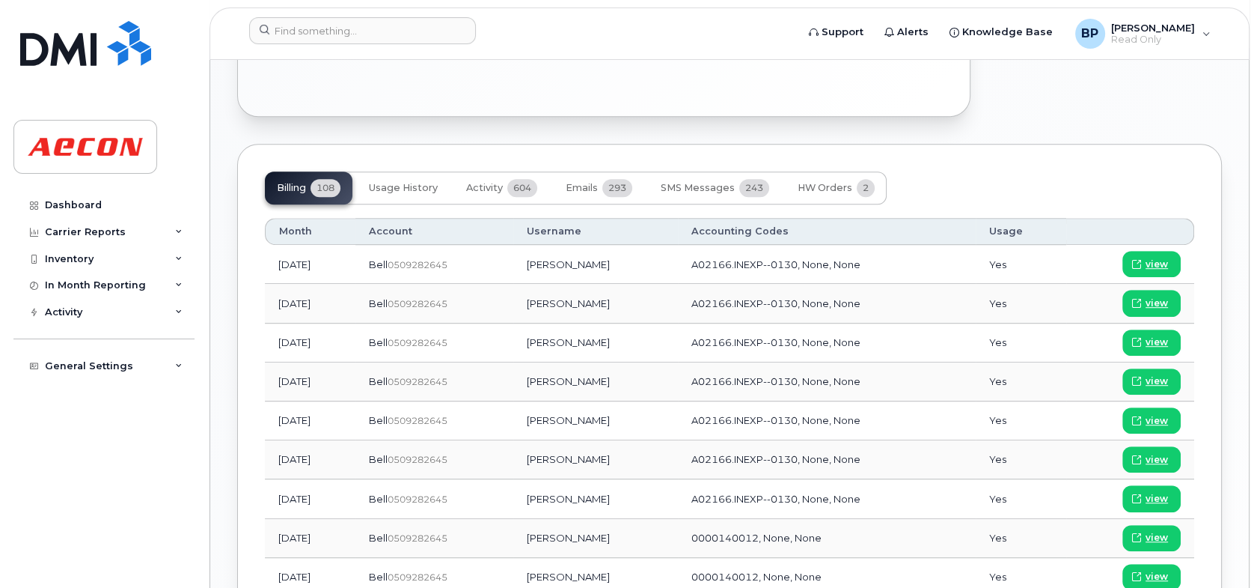
scroll to position [1141, 0]
click at [413, 185] on span "Usage History" at bounding box center [403, 187] width 69 height 12
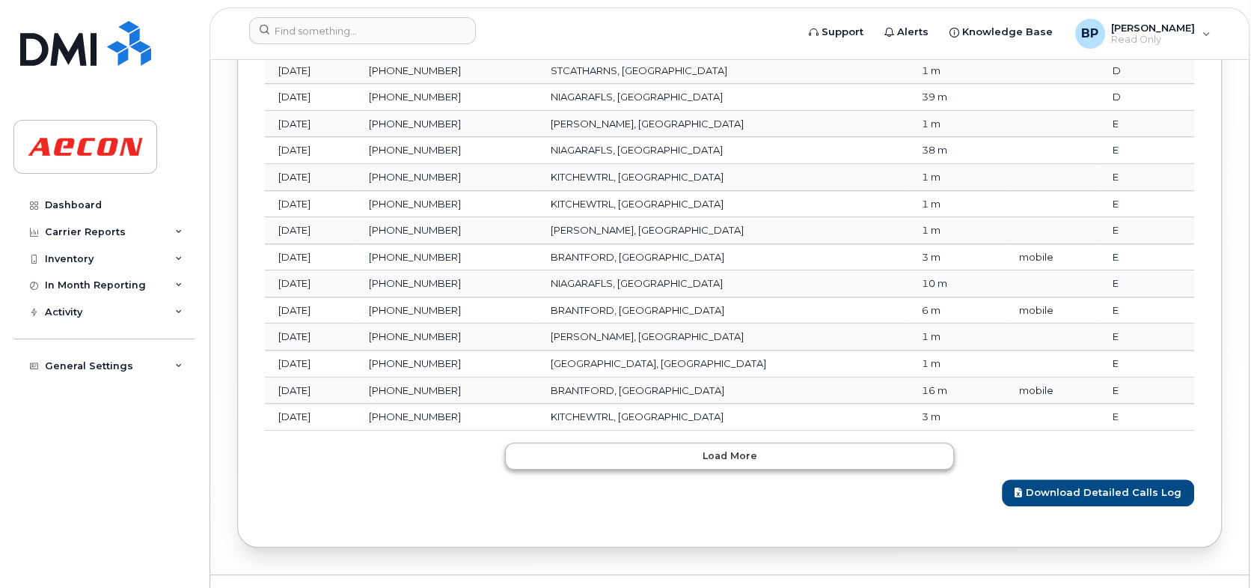
scroll to position [1965, 0]
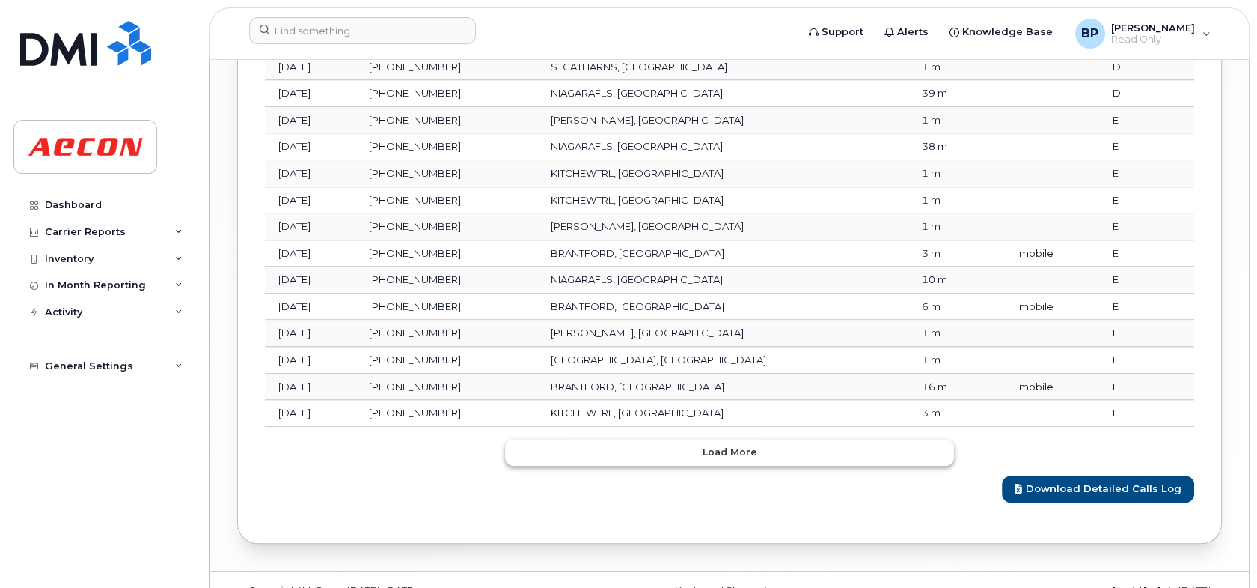
click at [731, 457] on button "Load more" at bounding box center [729, 452] width 449 height 27
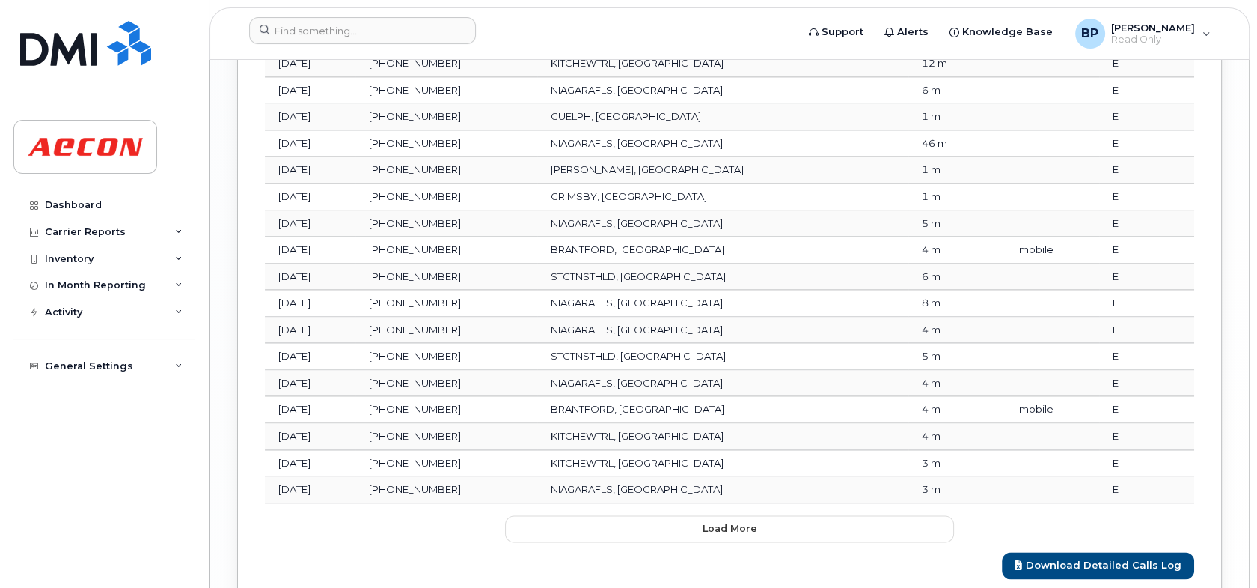
scroll to position [2563, 0]
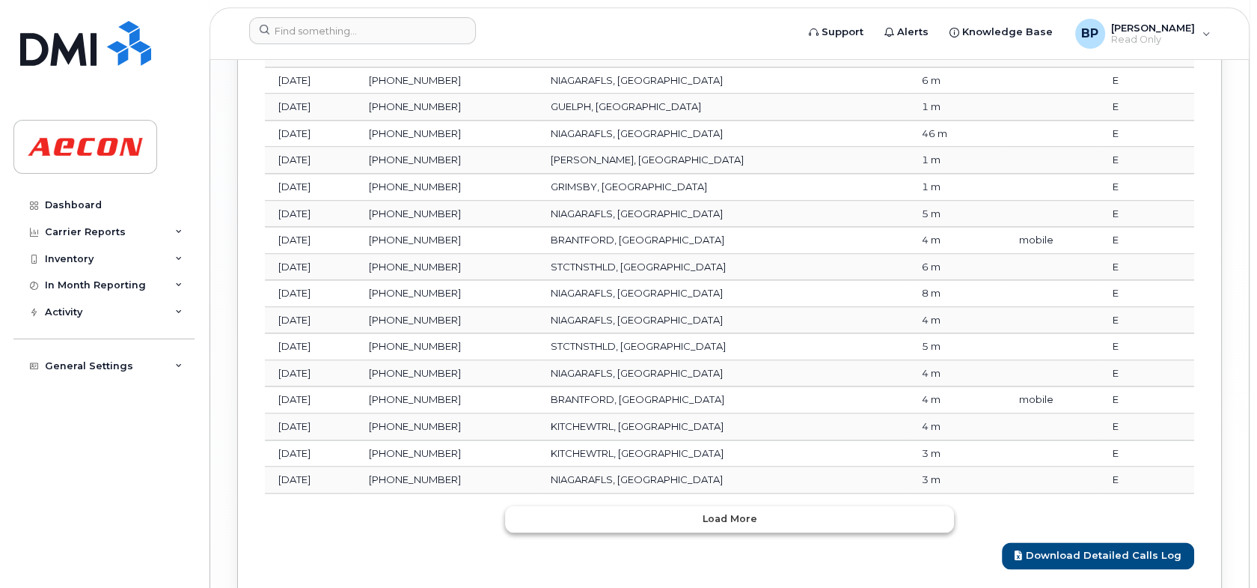
click at [745, 512] on span "Load more" at bounding box center [730, 518] width 55 height 14
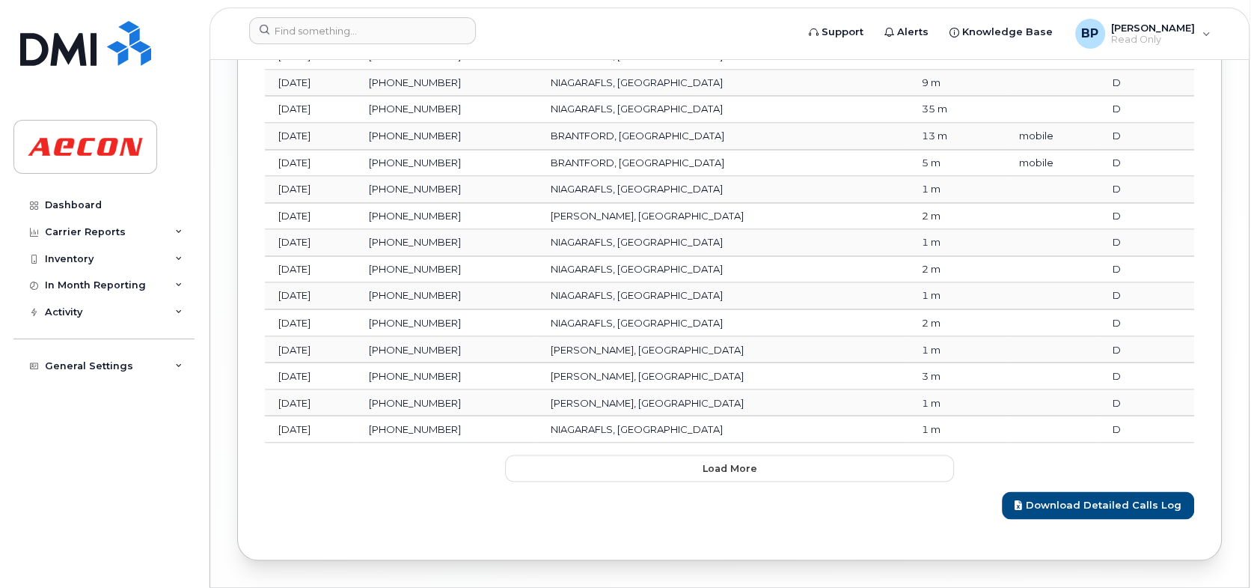
scroll to position [3312, 0]
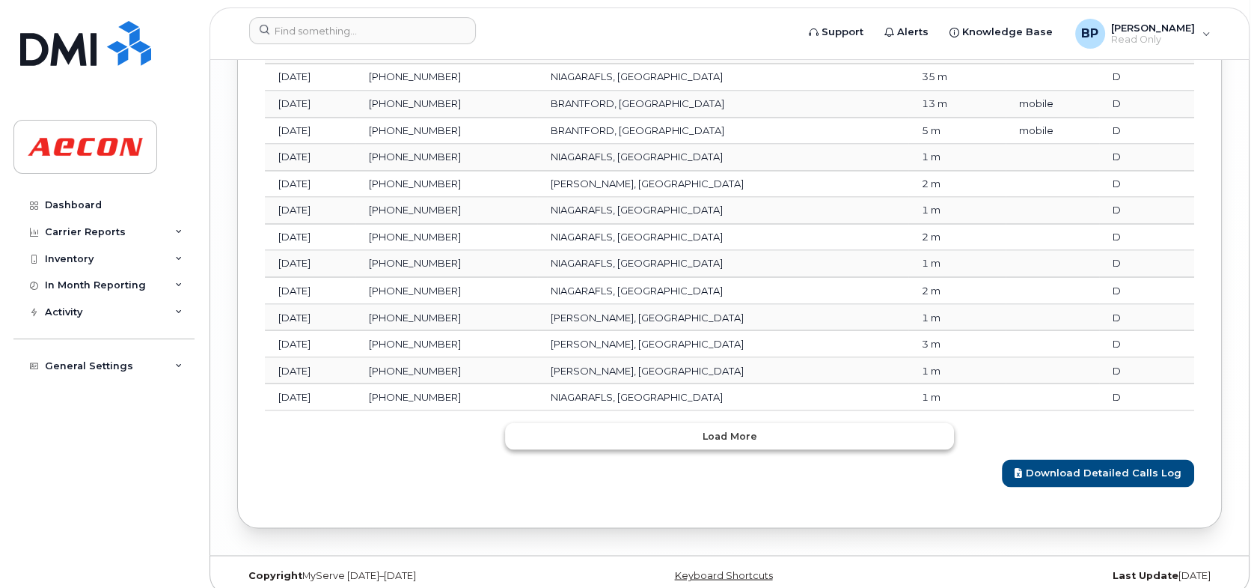
click at [771, 424] on button "Load more" at bounding box center [729, 435] width 449 height 27
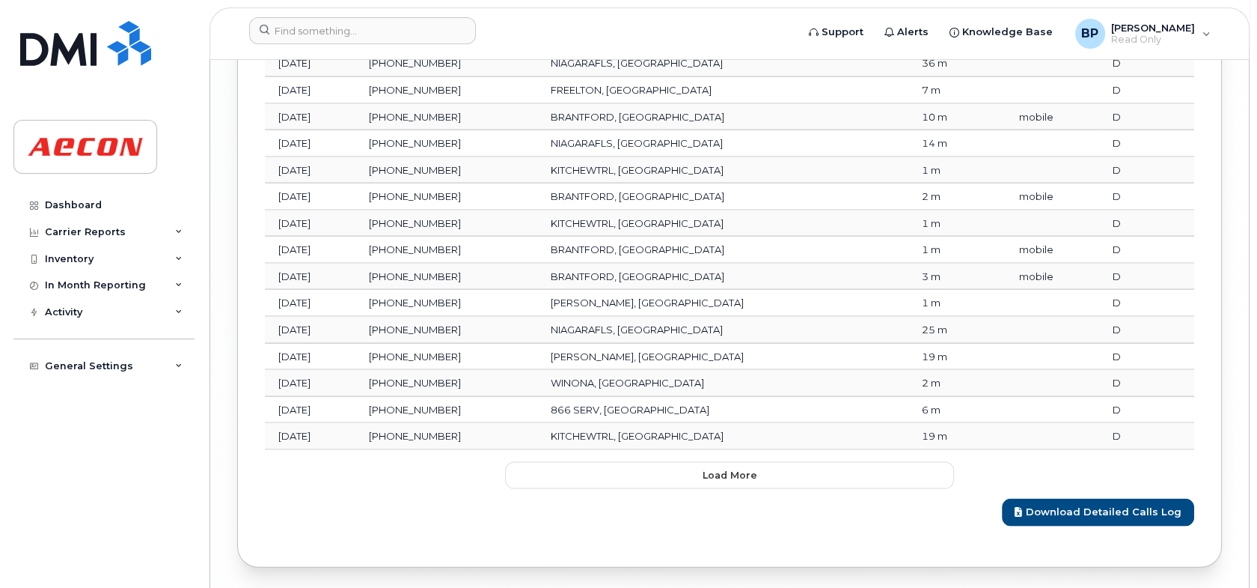
scroll to position [3948, 0]
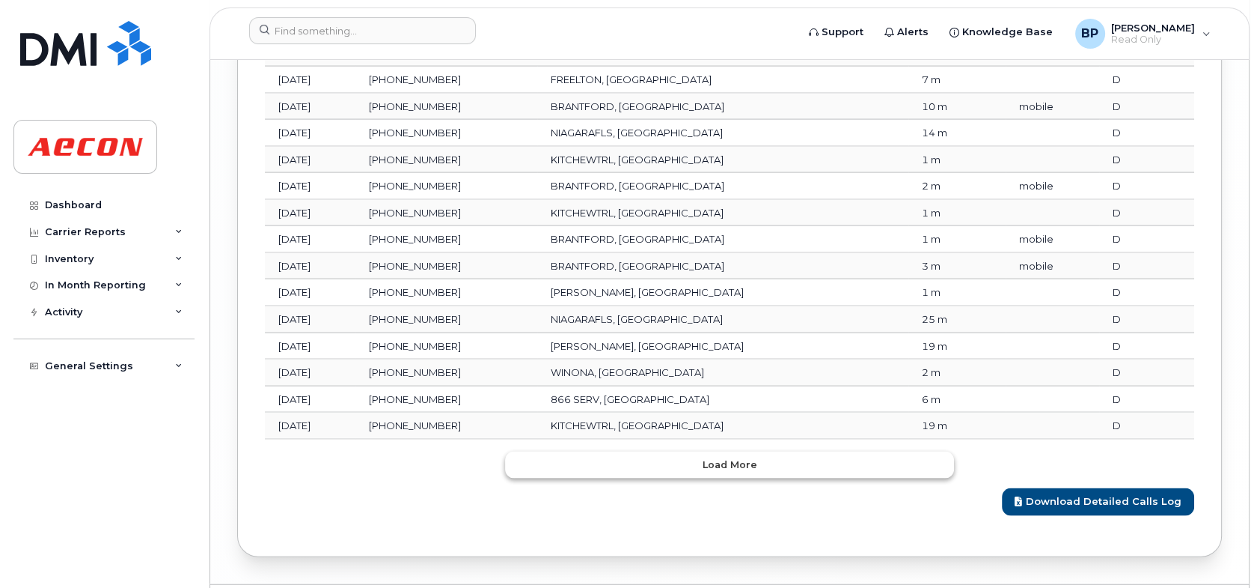
click at [738, 457] on span "Load more" at bounding box center [730, 464] width 55 height 14
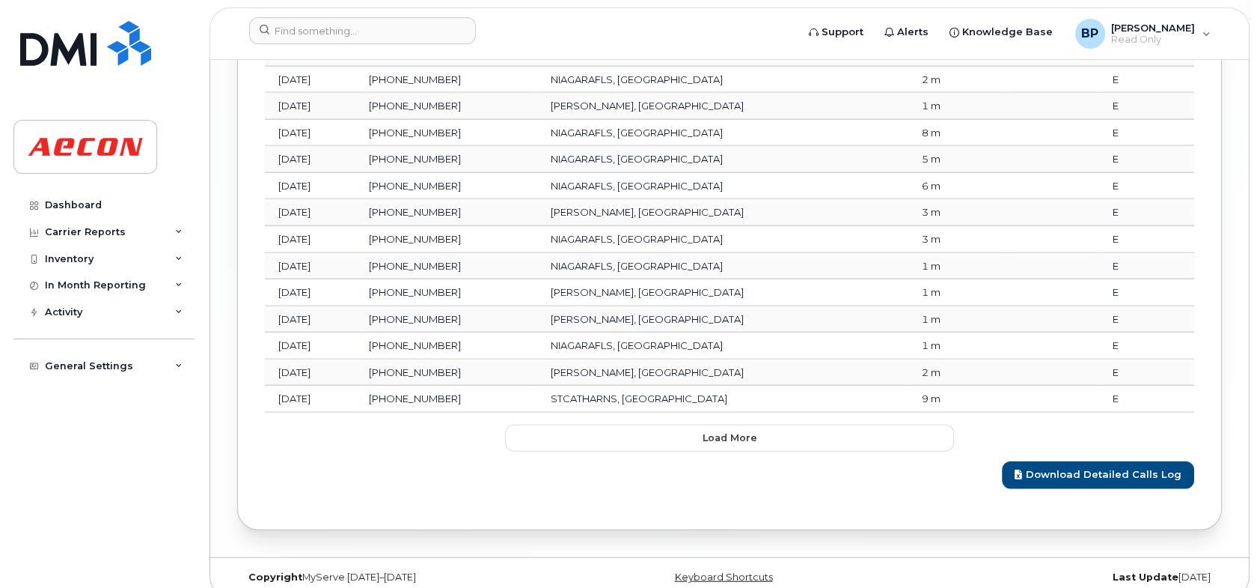
scroll to position [4641, 0]
click at [760, 424] on button "Load more" at bounding box center [729, 437] width 449 height 27
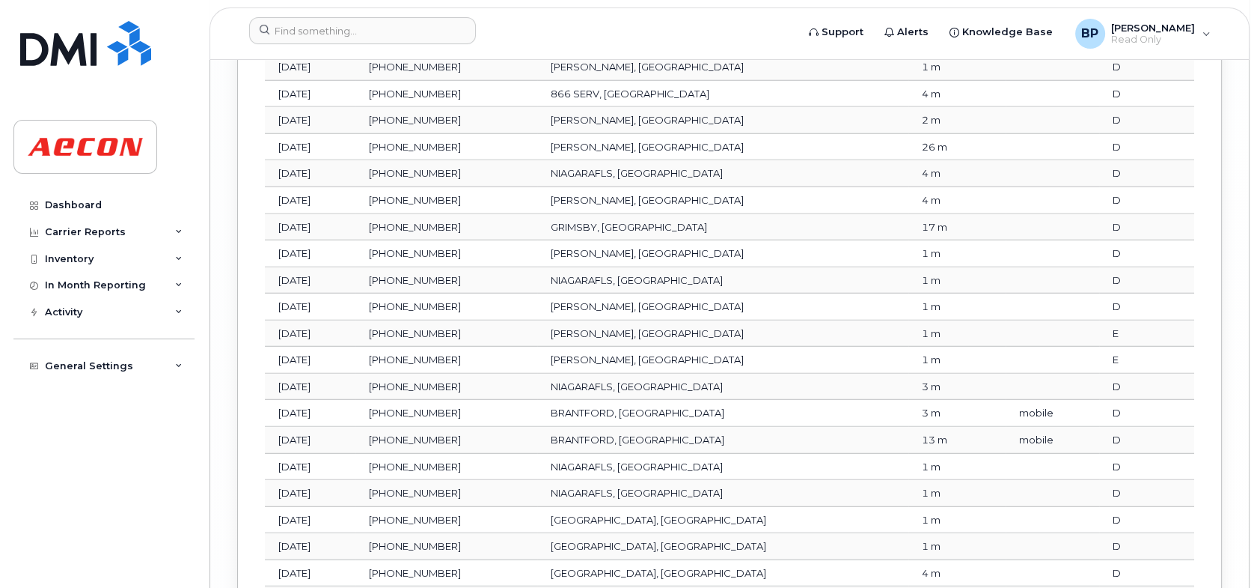
scroll to position [5203, 0]
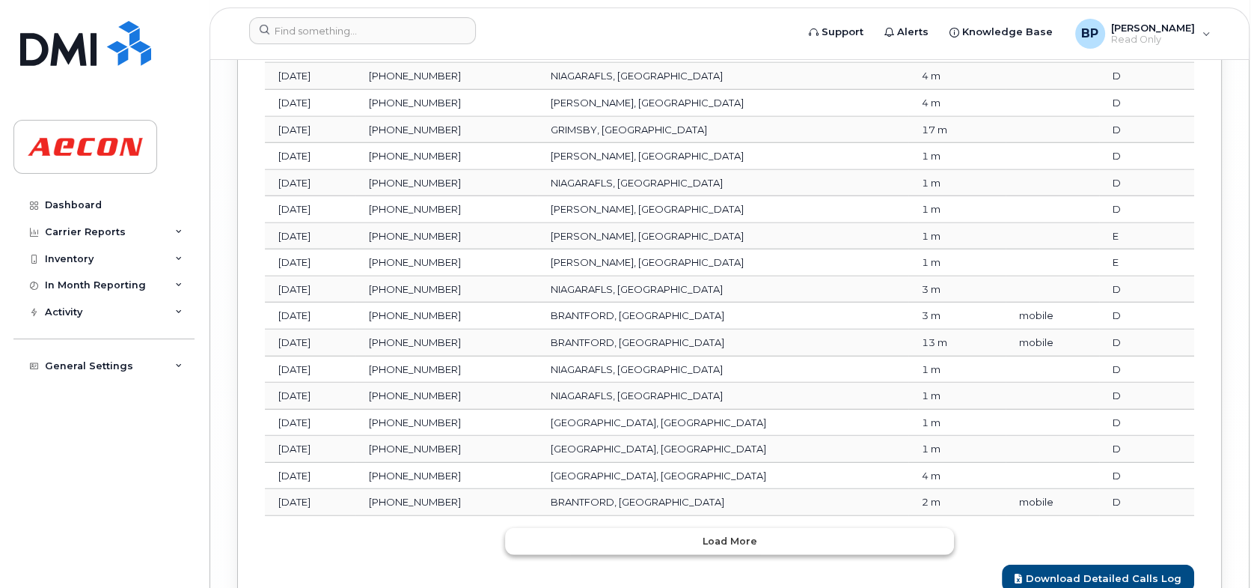
click at [732, 534] on span "Load more" at bounding box center [730, 541] width 55 height 14
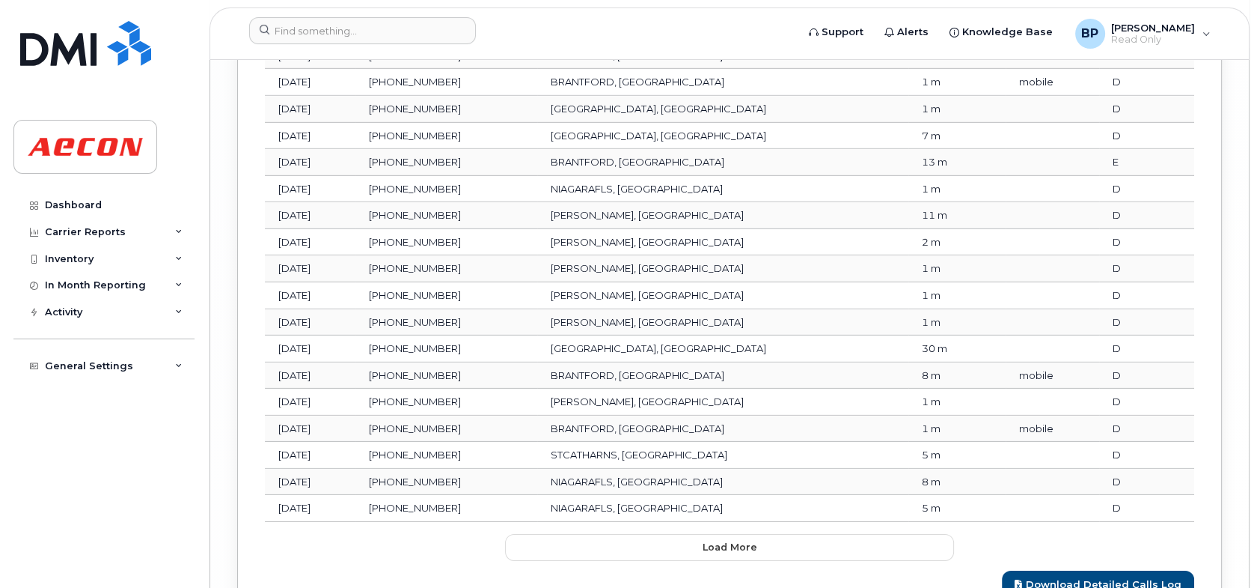
scroll to position [5858, 0]
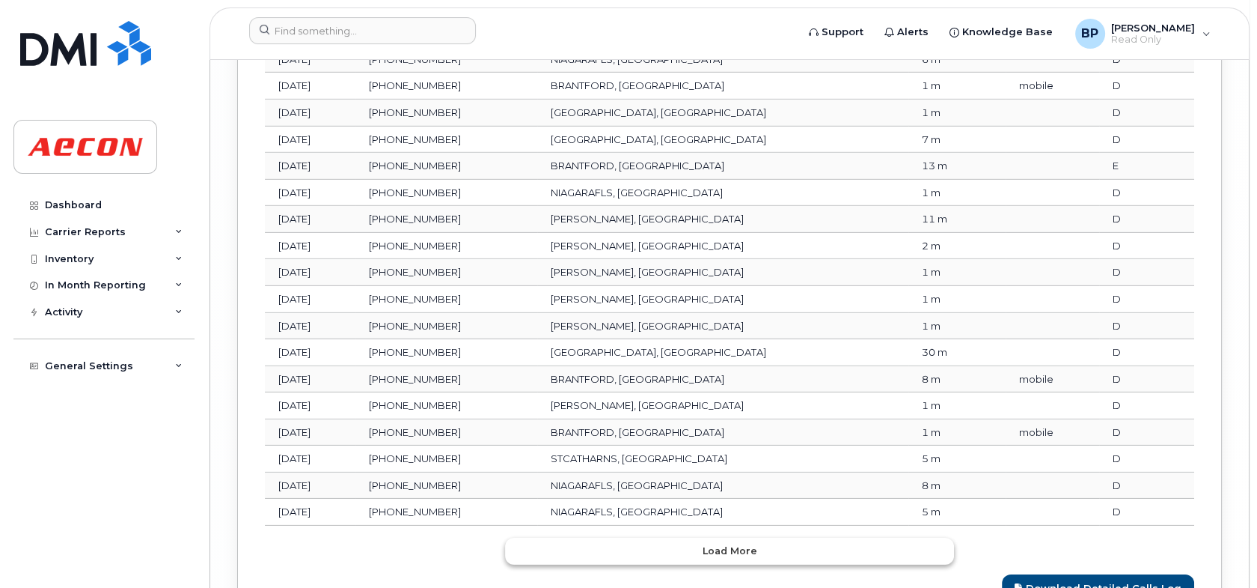
click at [711, 543] on span "Load more" at bounding box center [730, 550] width 55 height 14
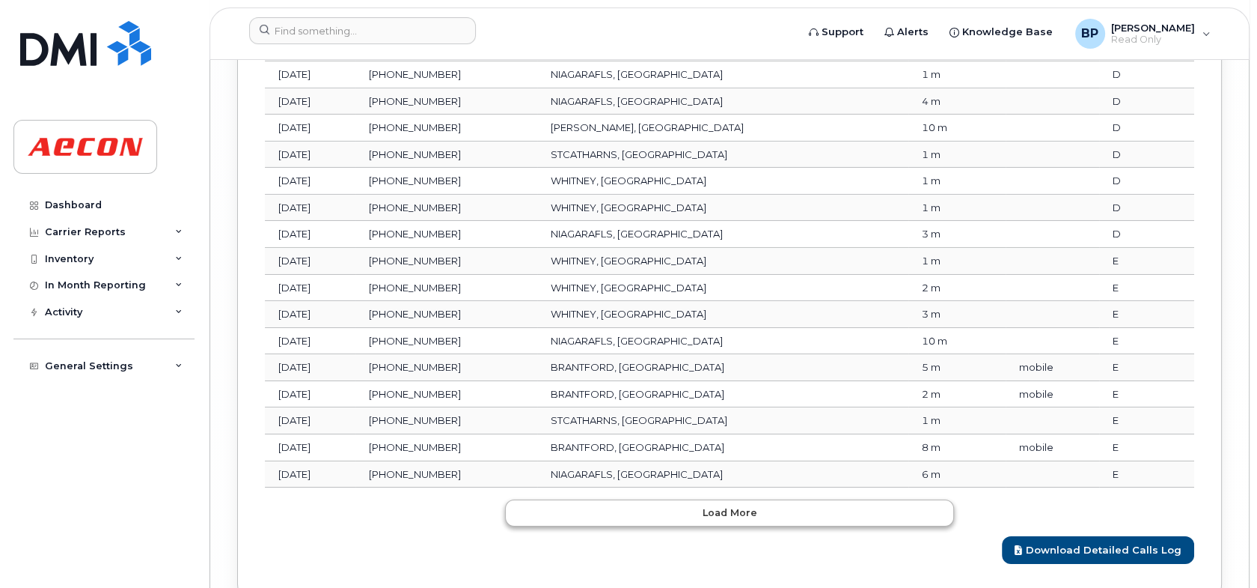
scroll to position [6569, 0]
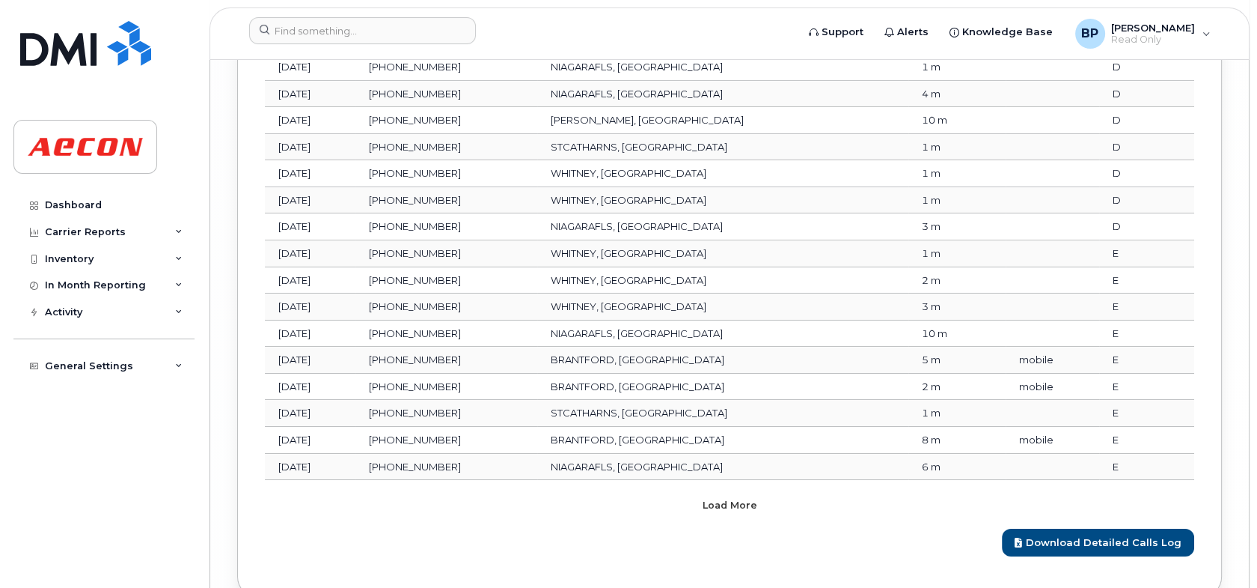
drag, startPoint x: 748, startPoint y: 474, endPoint x: 749, endPoint y: 454, distance: 19.5
click at [746, 498] on span "Load more" at bounding box center [730, 505] width 55 height 14
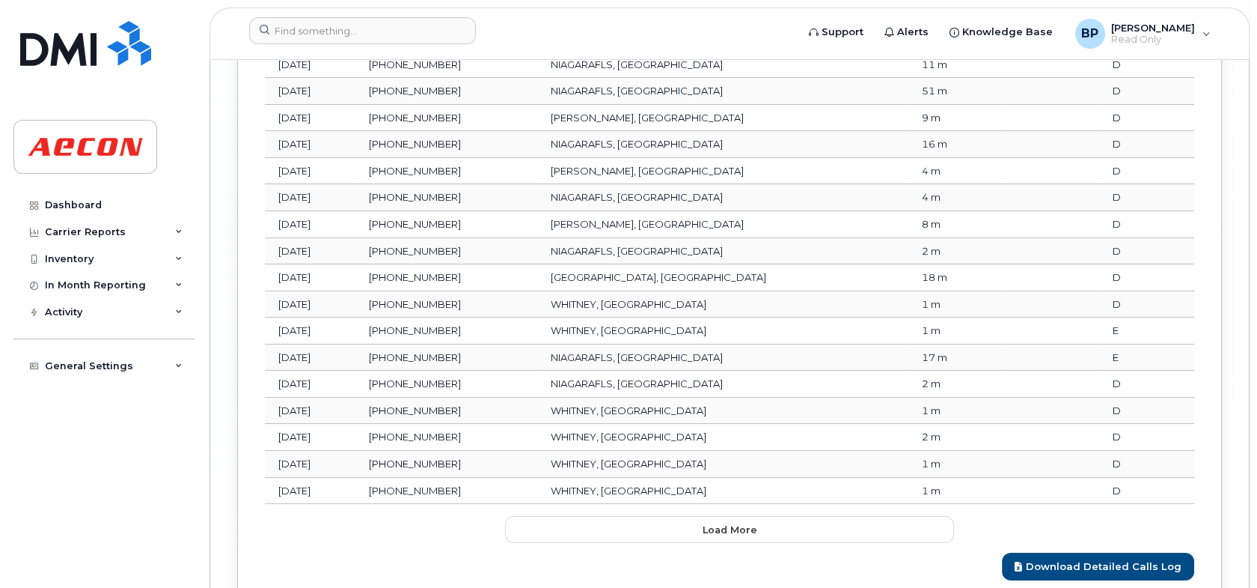
scroll to position [7223, 0]
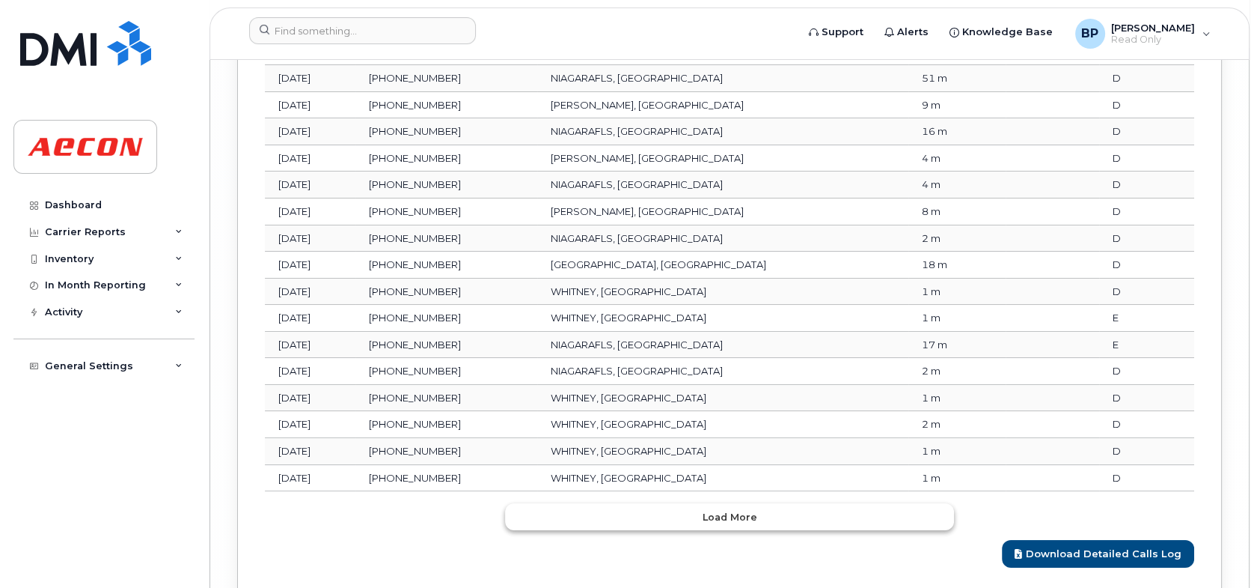
click at [749, 510] on span "Load more" at bounding box center [730, 517] width 55 height 14
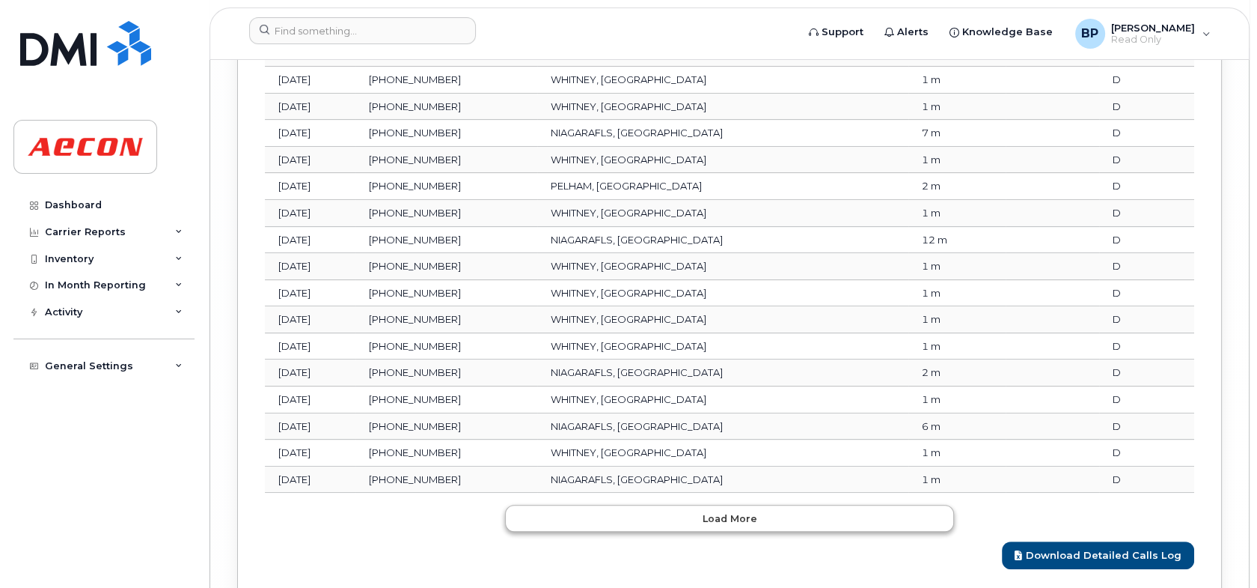
scroll to position [7917, 0]
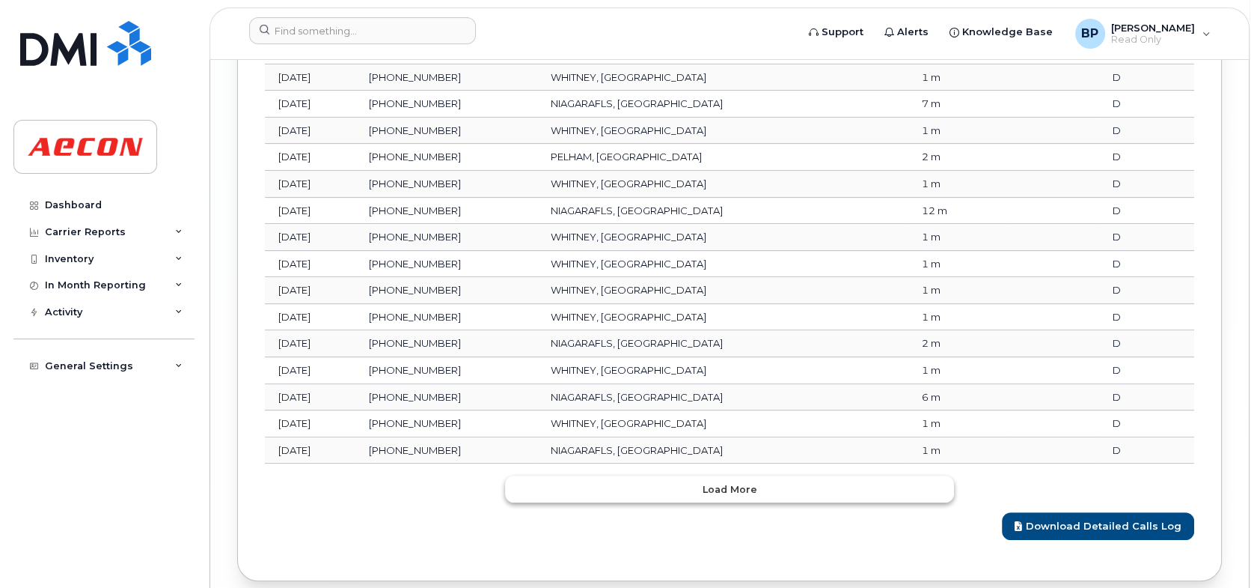
click at [760, 475] on button "Load more" at bounding box center [729, 488] width 449 height 27
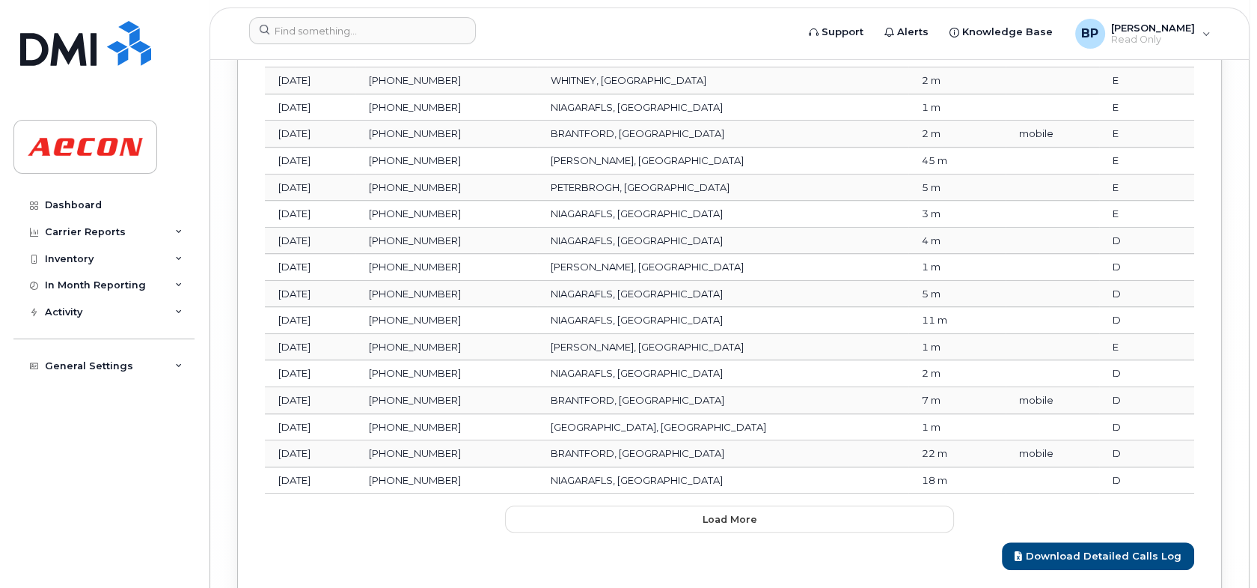
scroll to position [8553, 0]
click at [748, 511] on span "Load more" at bounding box center [730, 518] width 55 height 14
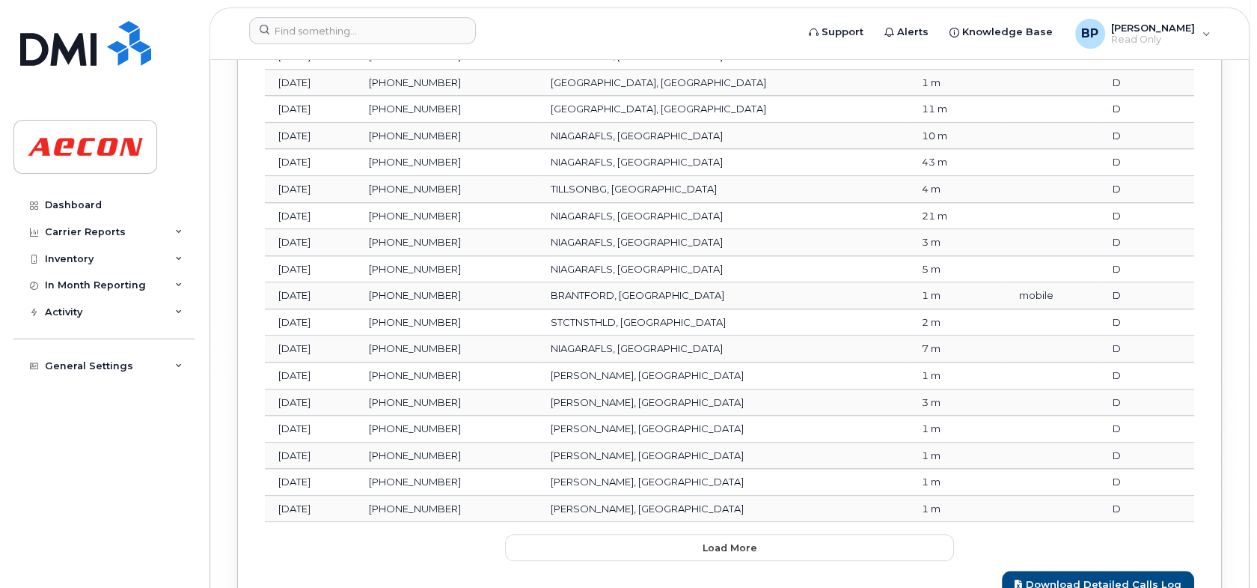
scroll to position [9280, 0]
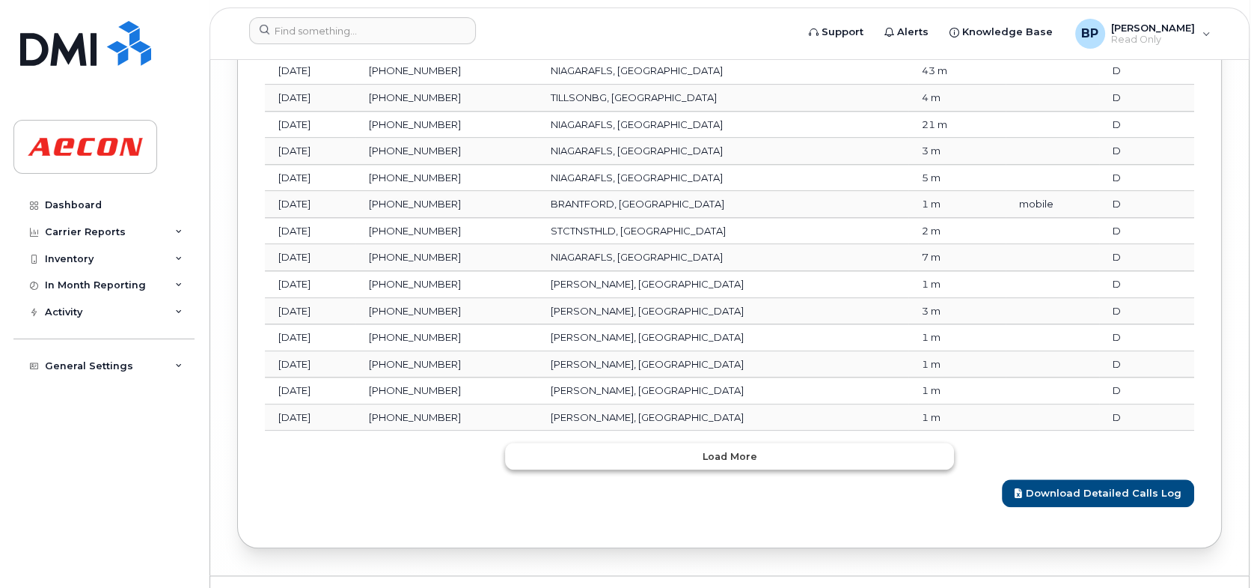
click at [756, 442] on button "Load more" at bounding box center [729, 455] width 449 height 27
